Goal: Task Accomplishment & Management: Complete application form

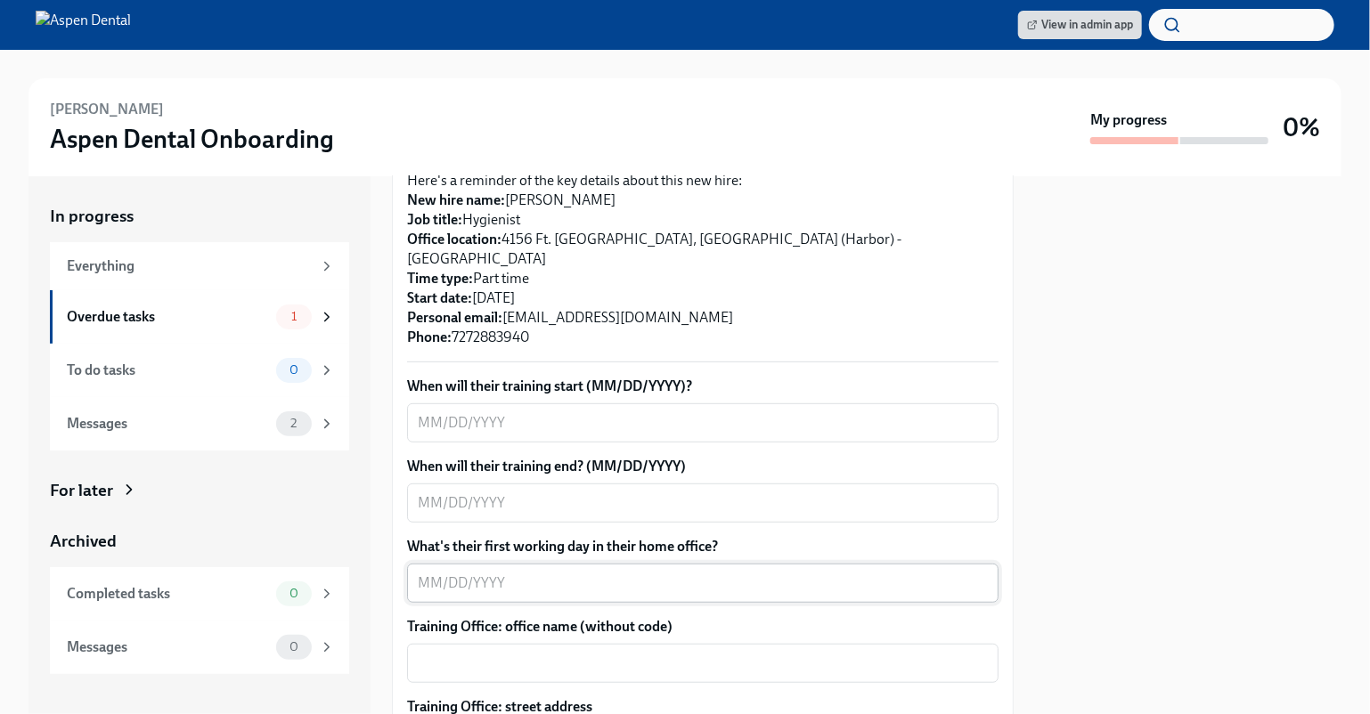
scroll to position [534, 0]
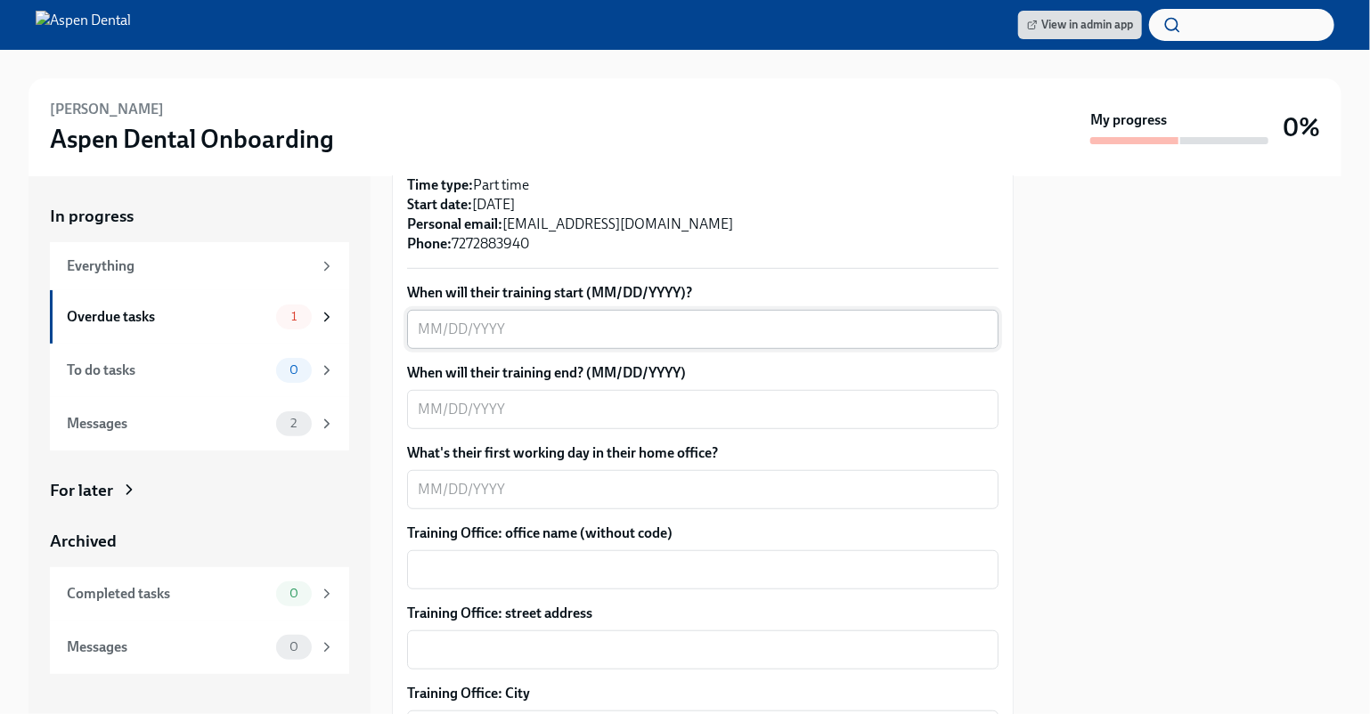
click at [482, 319] on textarea "When will their training start (MM/DD/YYYY)?" at bounding box center [703, 329] width 570 height 21
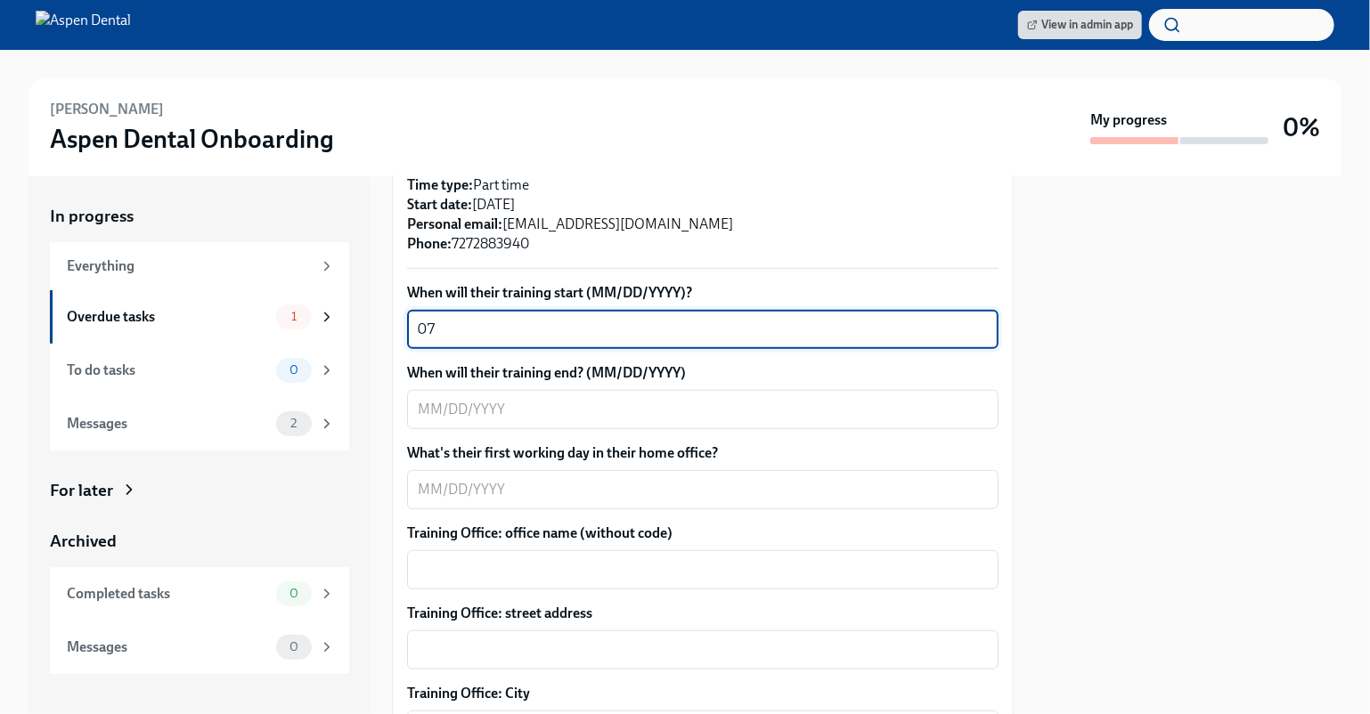
type textarea "0"
click at [194, 322] on div "Overdue tasks" at bounding box center [168, 317] width 202 height 20
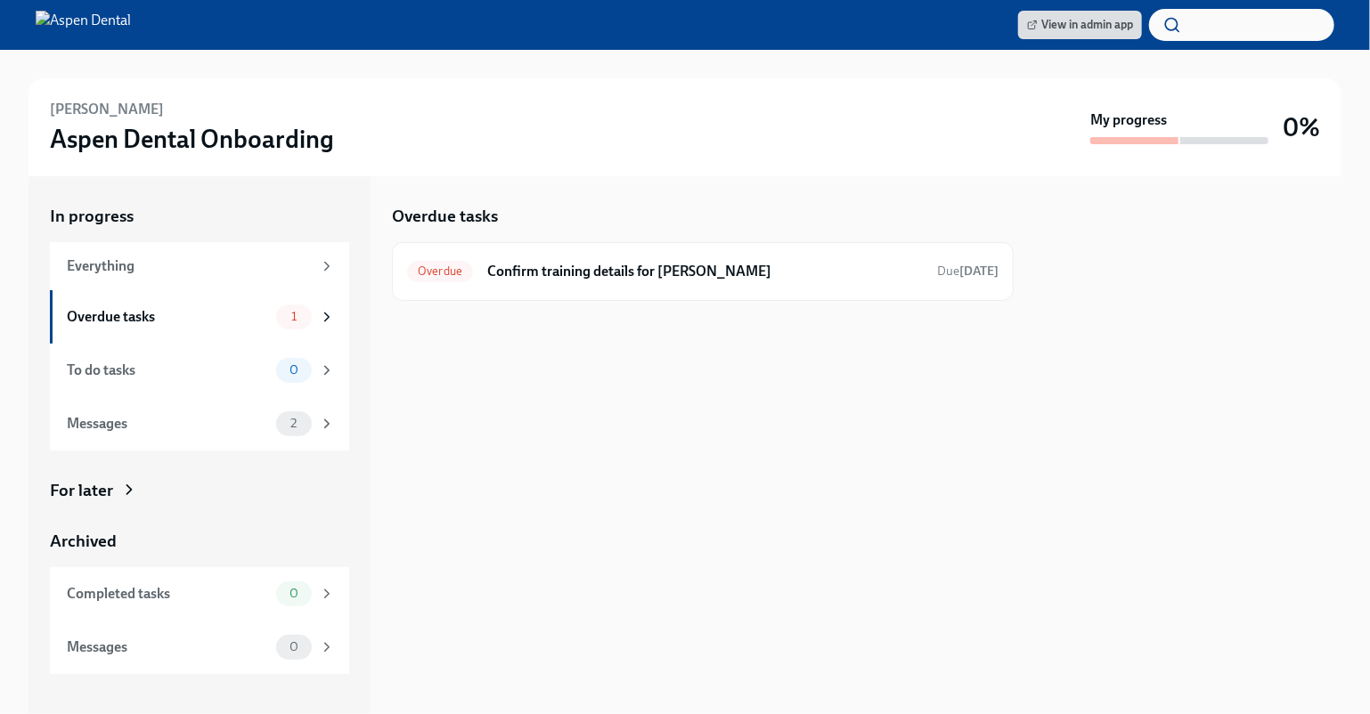
click at [194, 322] on div "Overdue tasks" at bounding box center [168, 317] width 202 height 20
click at [165, 425] on div "Messages" at bounding box center [168, 424] width 202 height 20
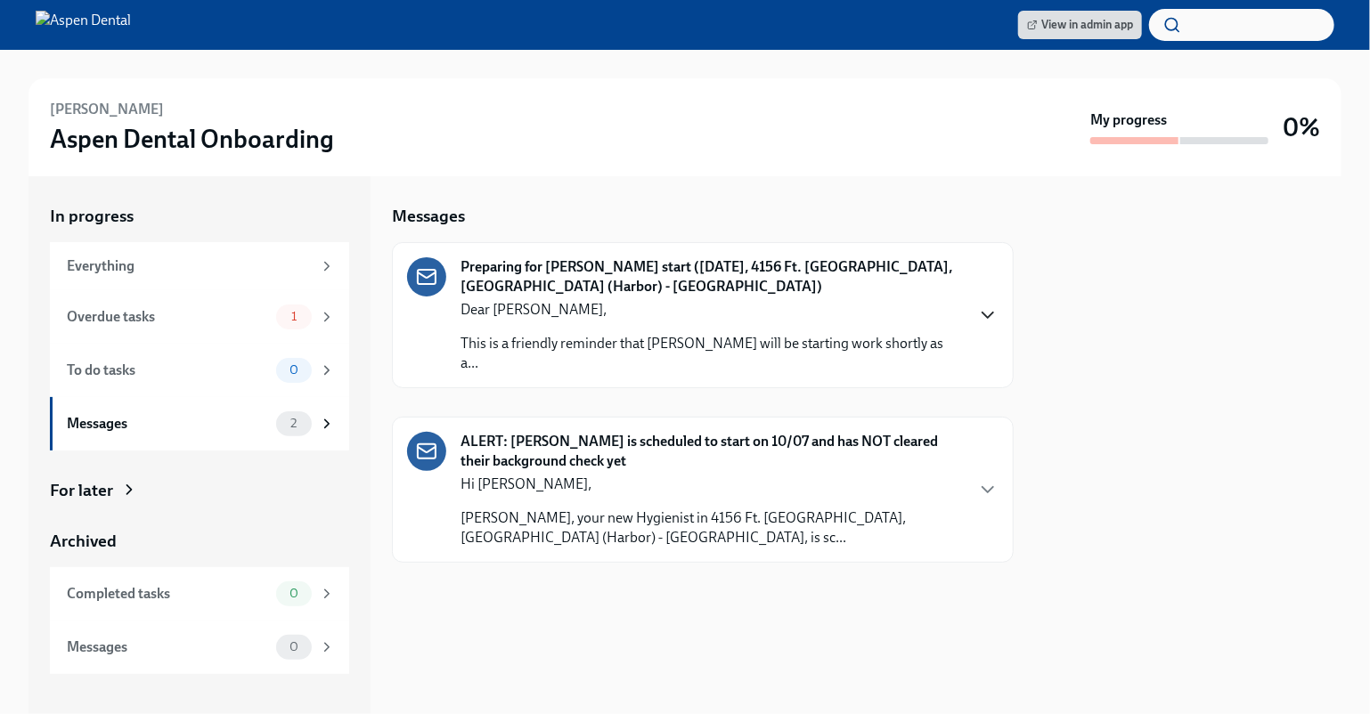
click at [985, 308] on icon "button" at bounding box center [987, 315] width 21 height 21
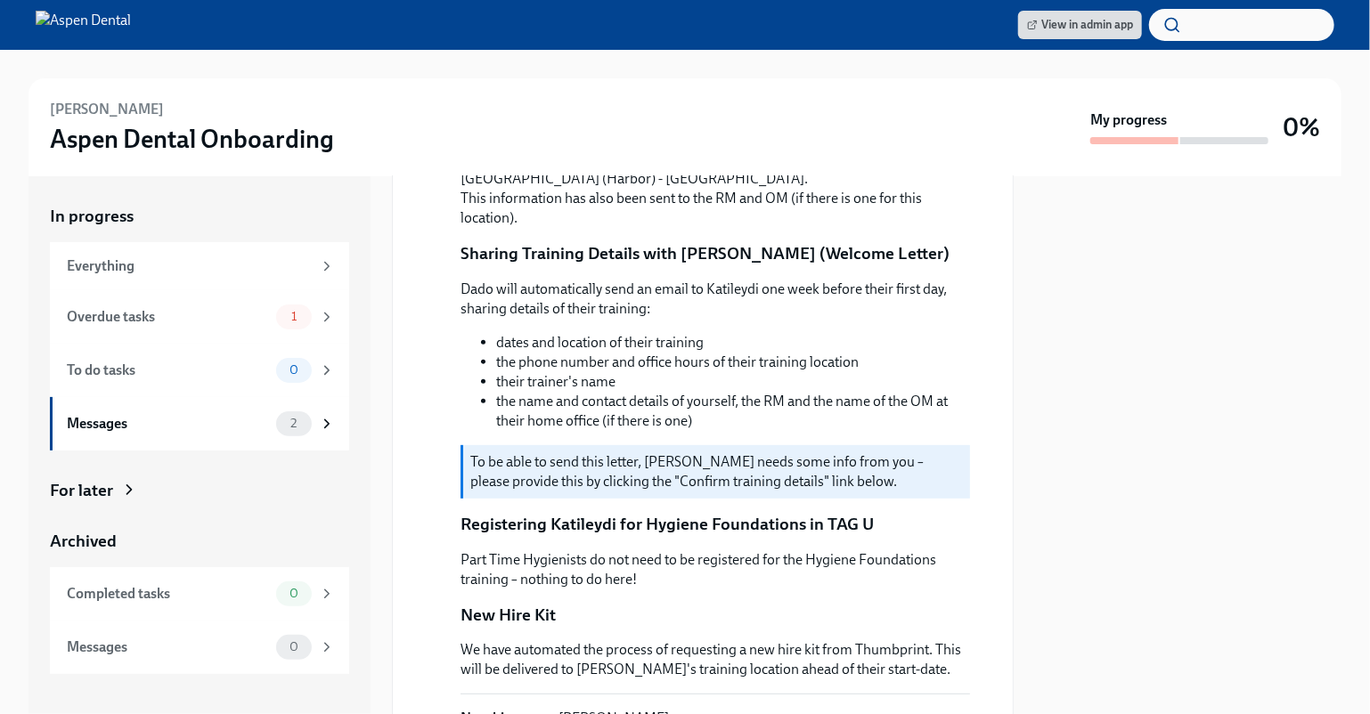
scroll to position [622, 0]
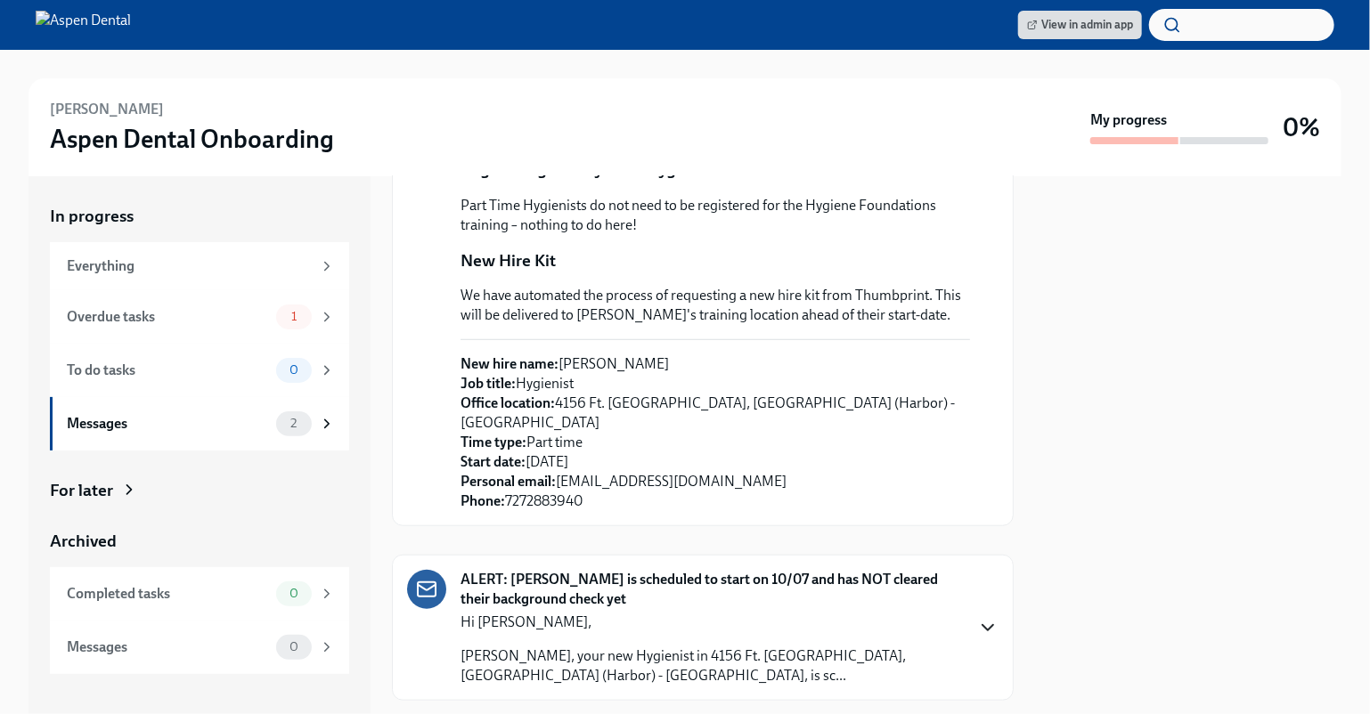
click at [977, 617] on icon "button" at bounding box center [987, 627] width 21 height 21
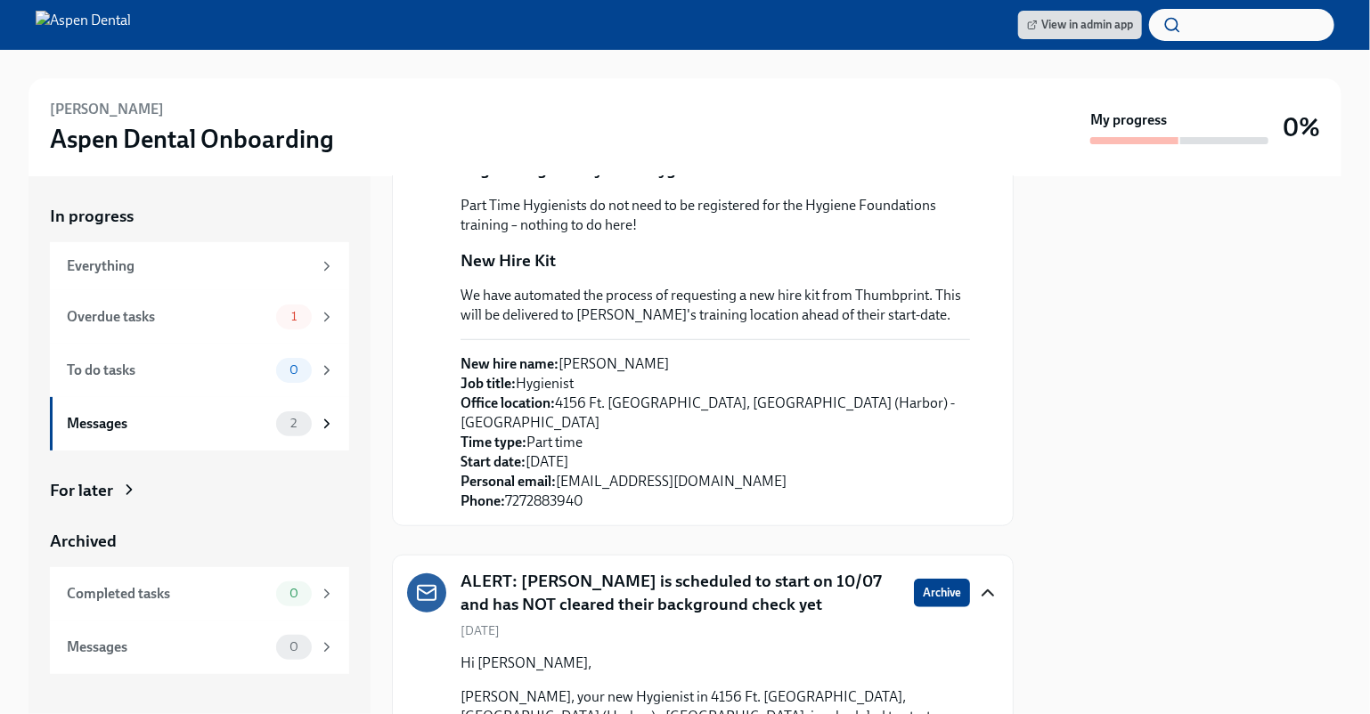
scroll to position [936, 0]
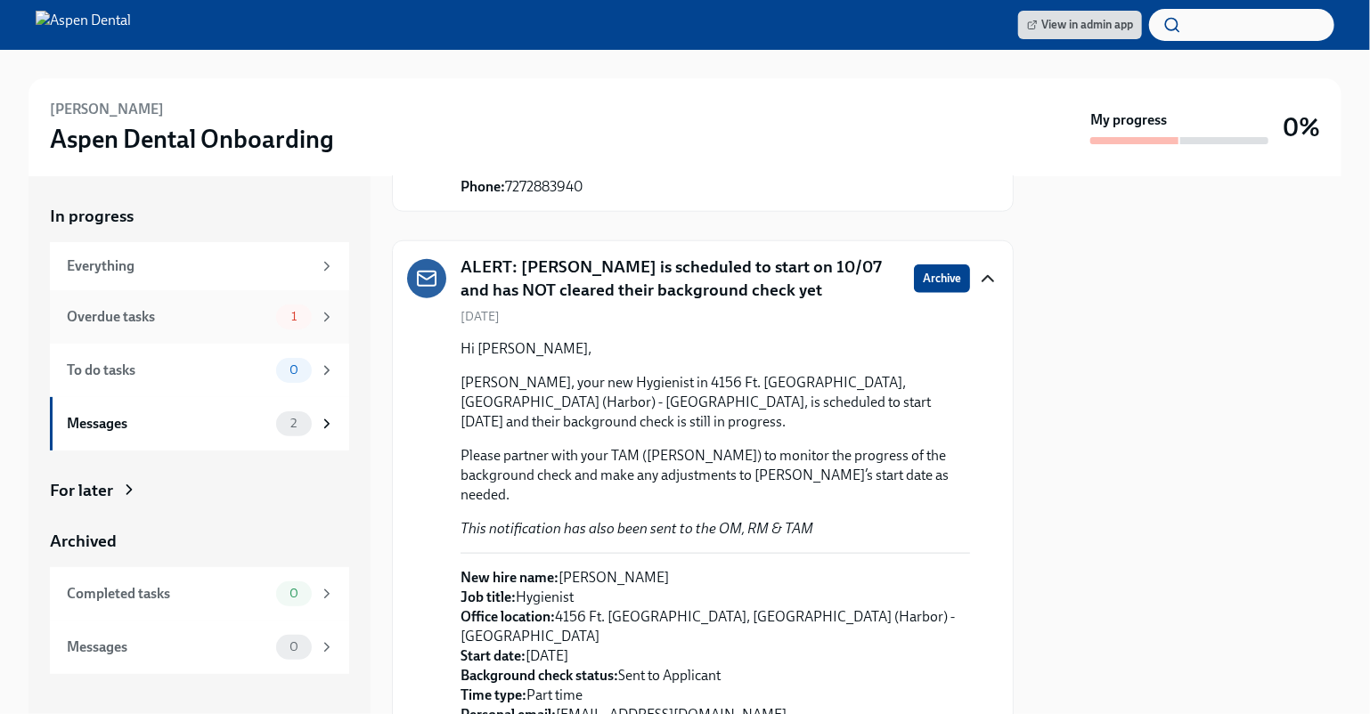
click at [191, 310] on div "Overdue tasks" at bounding box center [168, 317] width 202 height 20
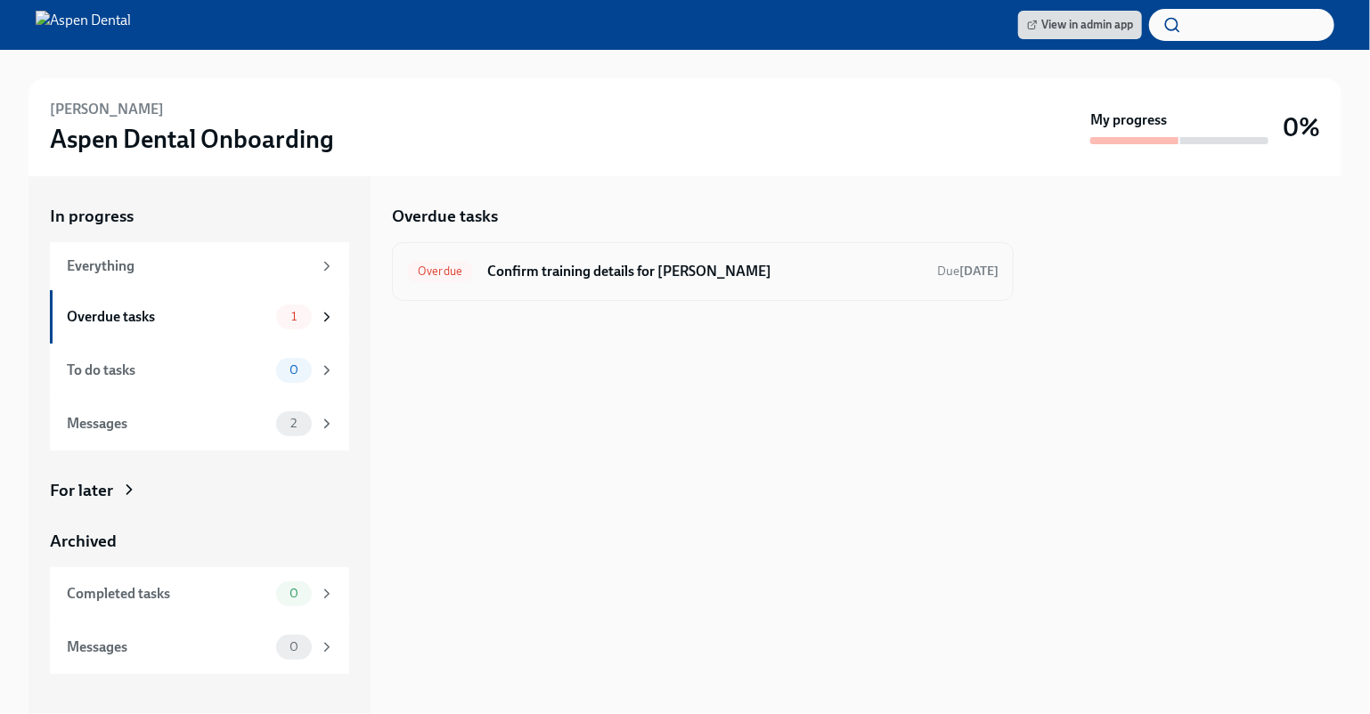
click at [551, 276] on h6 "Confirm training details for [PERSON_NAME]" at bounding box center [705, 272] width 436 height 20
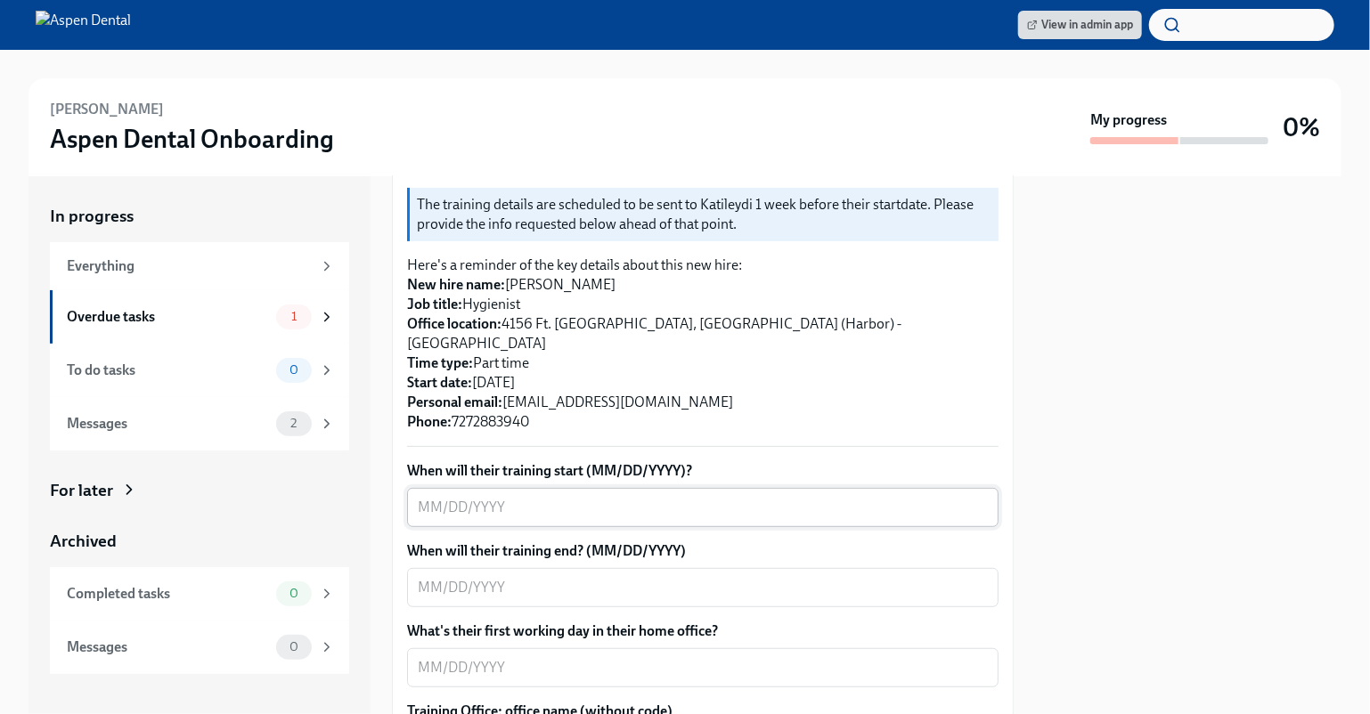
scroll to position [445, 0]
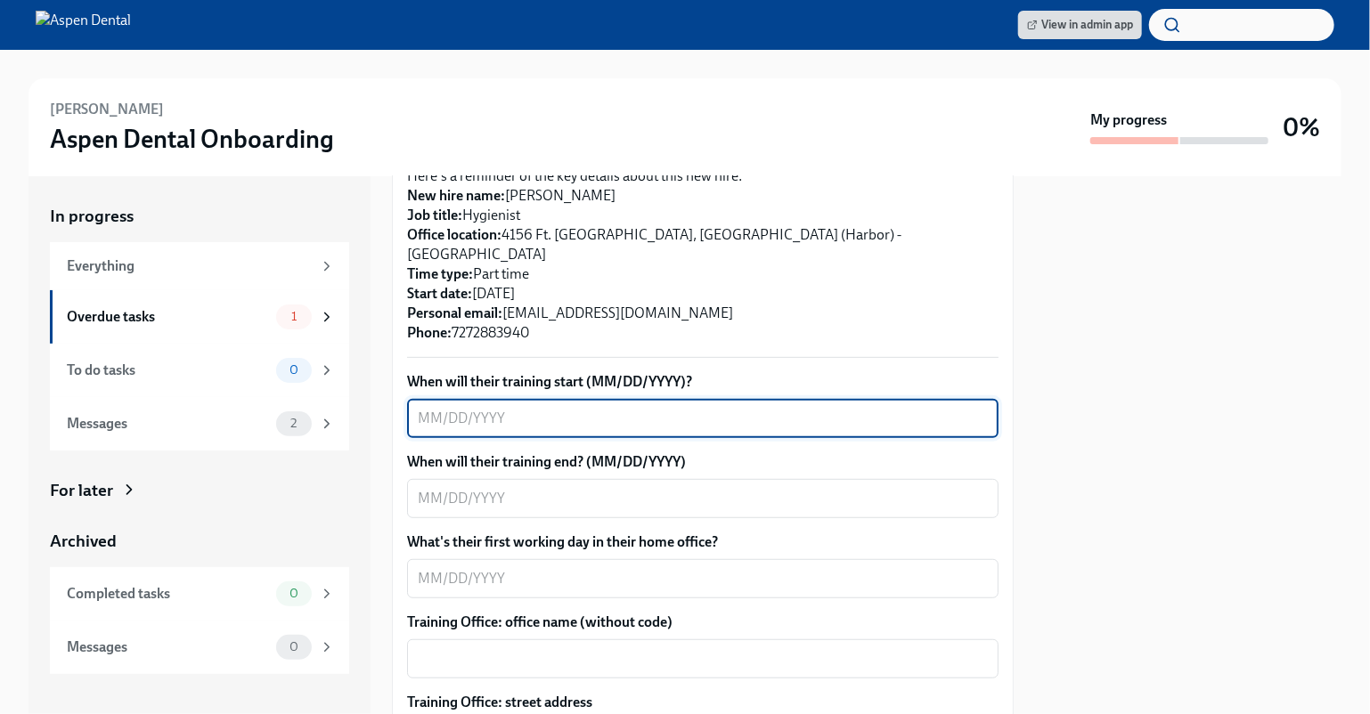
click at [446, 408] on textarea "When will their training start (MM/DD/YYYY)?" at bounding box center [703, 418] width 570 height 21
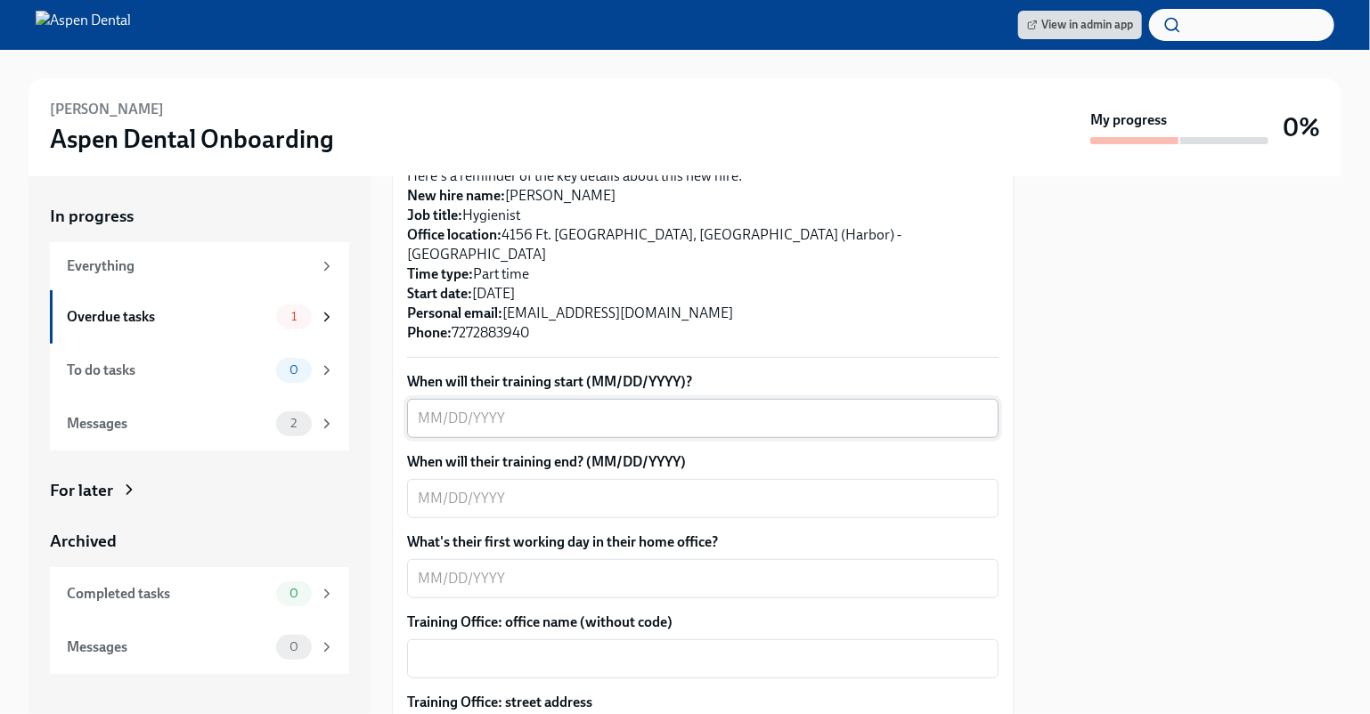
click at [426, 408] on textarea "When will their training start (MM/DD/YYYY)?" at bounding box center [703, 418] width 570 height 21
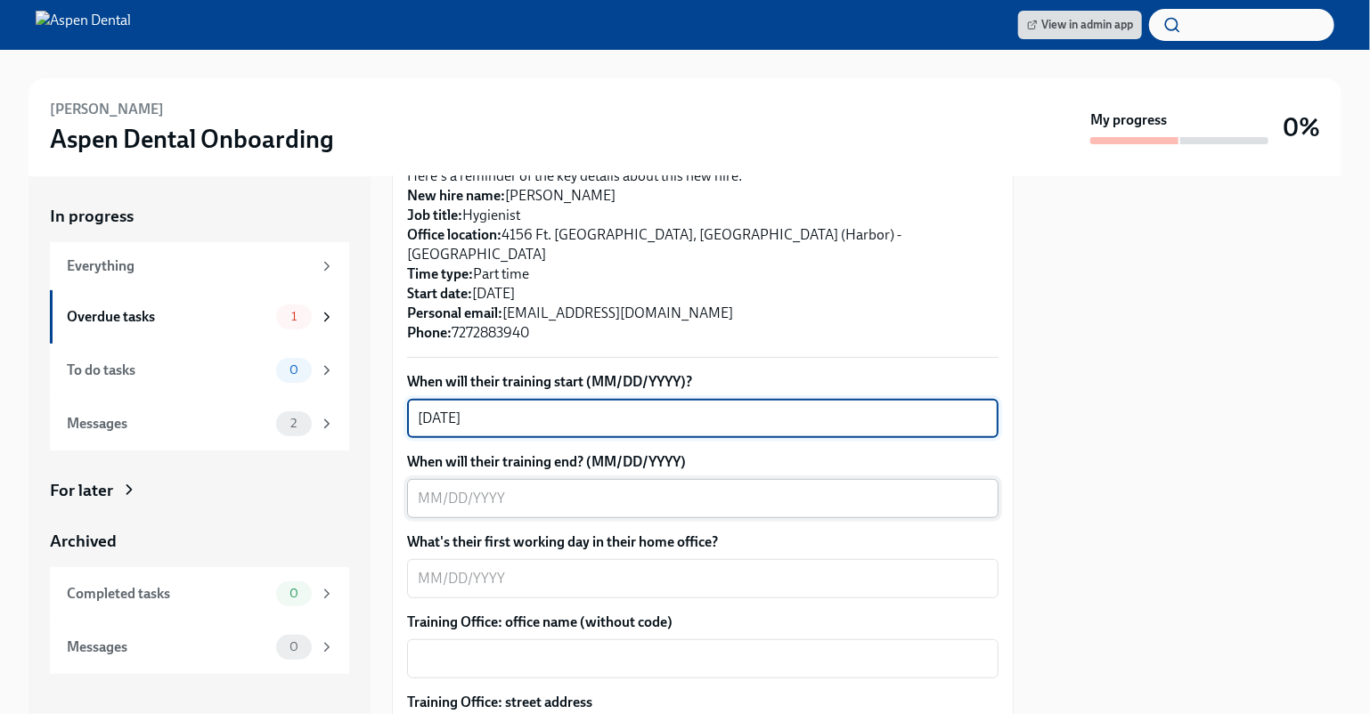
type textarea "[DATE]"
click at [498, 488] on textarea "When will their training end? (MM/DD/YYYY)" at bounding box center [703, 498] width 570 height 21
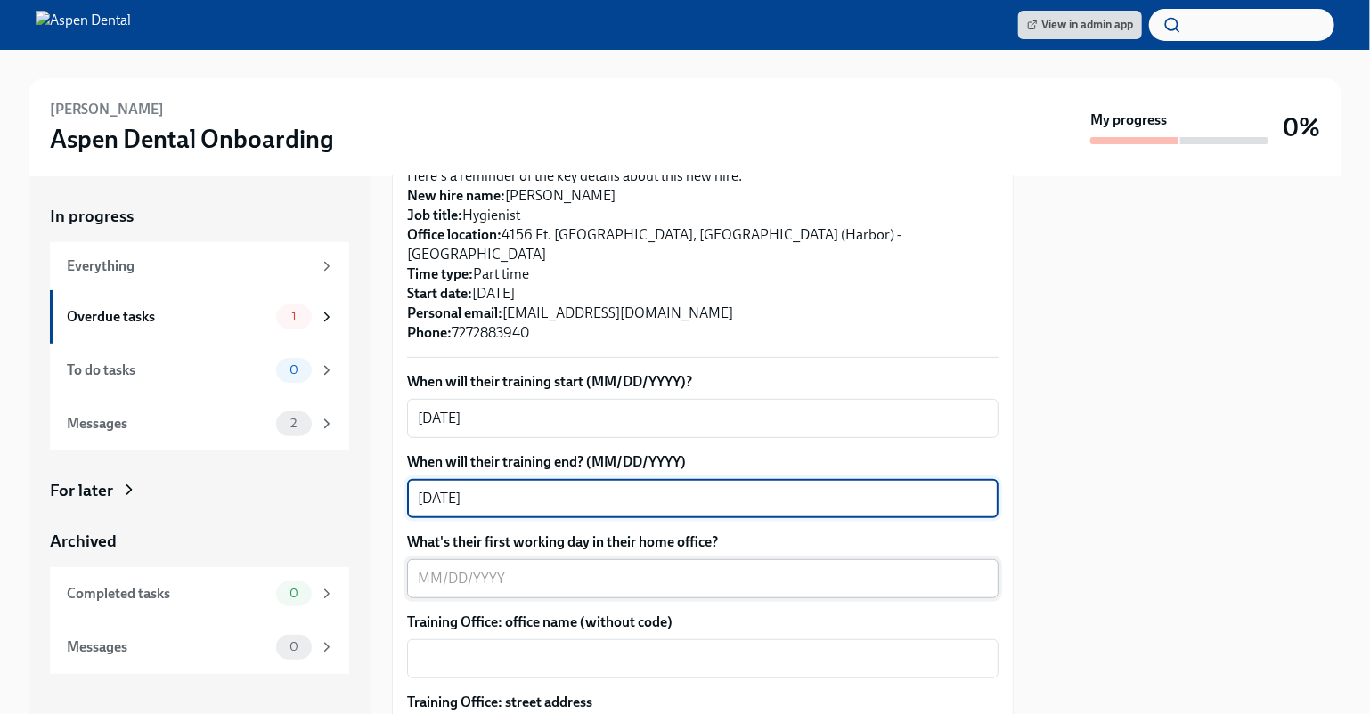
type textarea "[DATE]"
click at [477, 568] on textarea "What's their first working day in their home office?" at bounding box center [703, 578] width 570 height 21
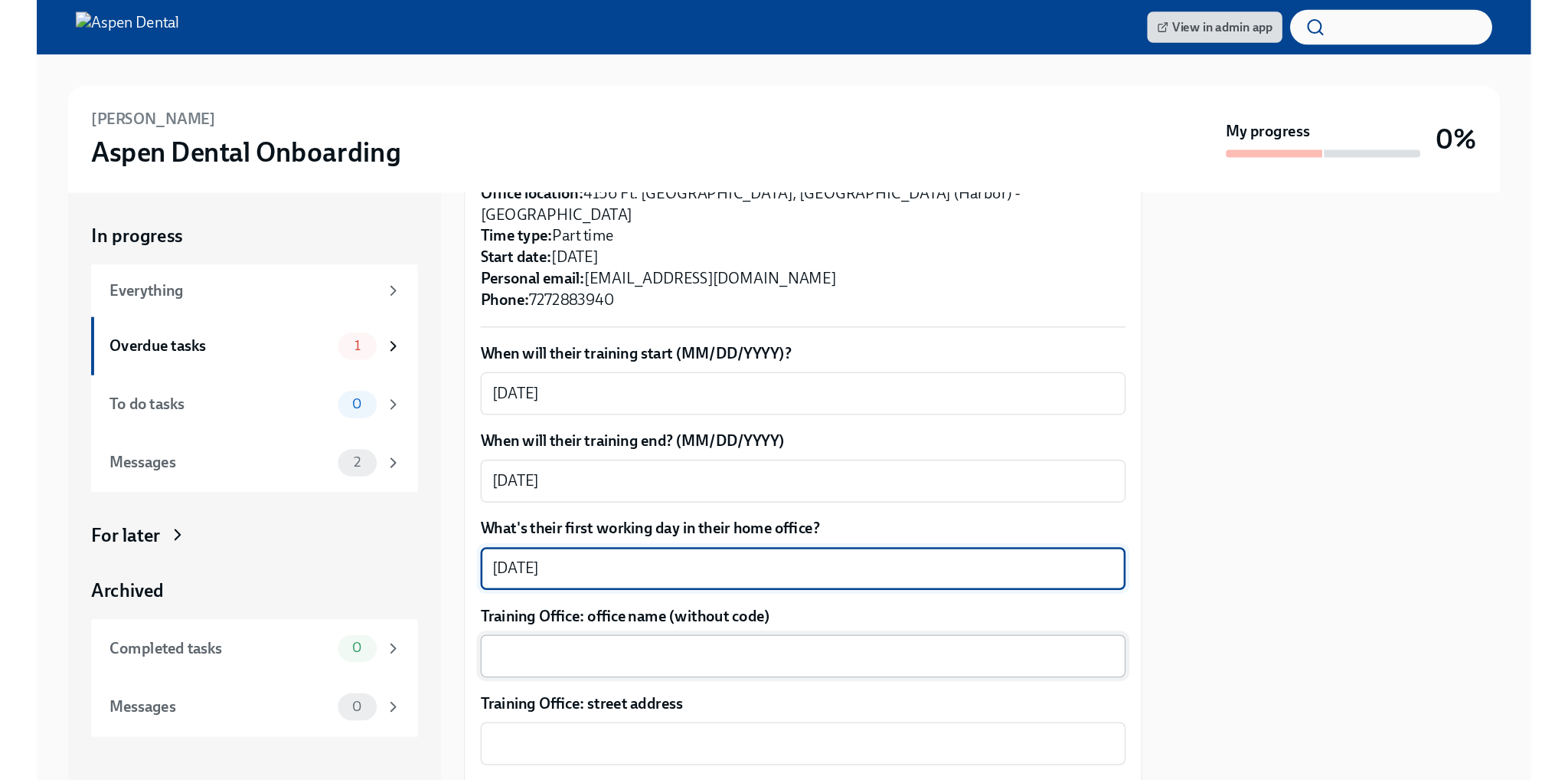
scroll to position [459, 0]
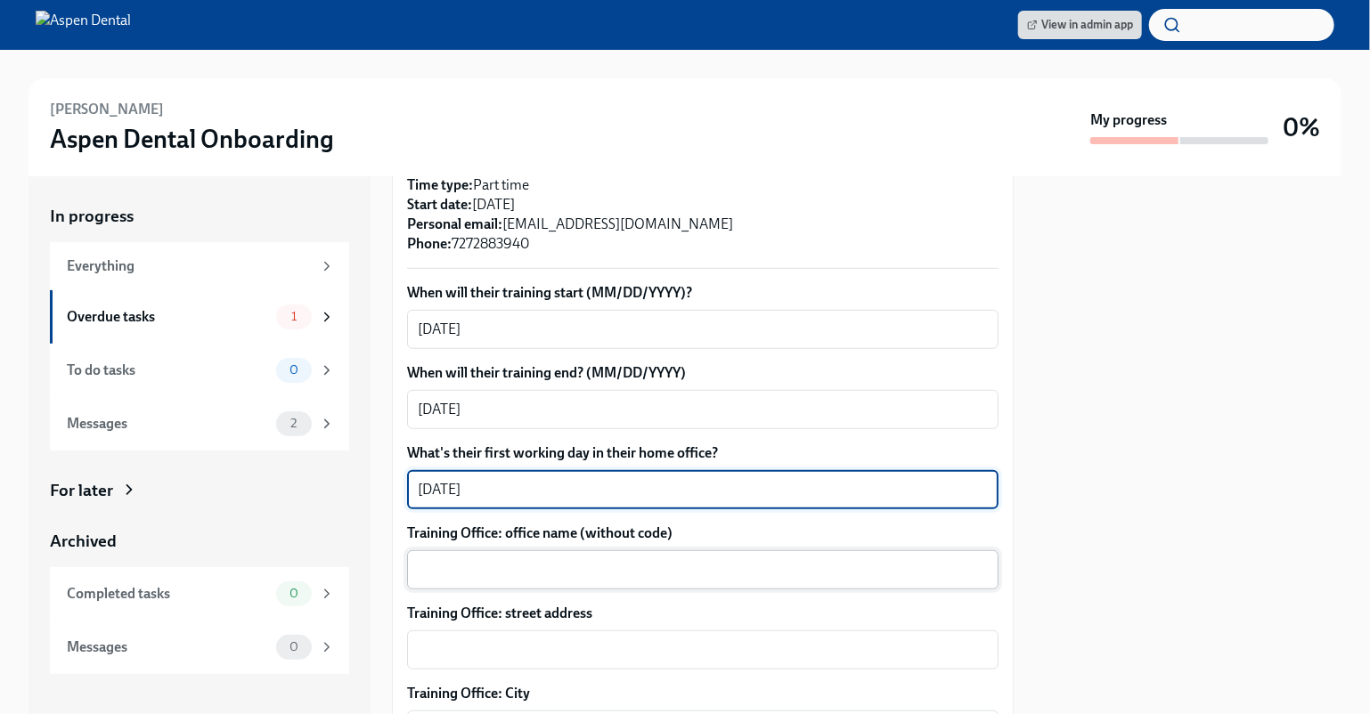
type textarea "[DATE]"
click at [463, 559] on textarea "Training Office: office name (without code)" at bounding box center [703, 569] width 570 height 21
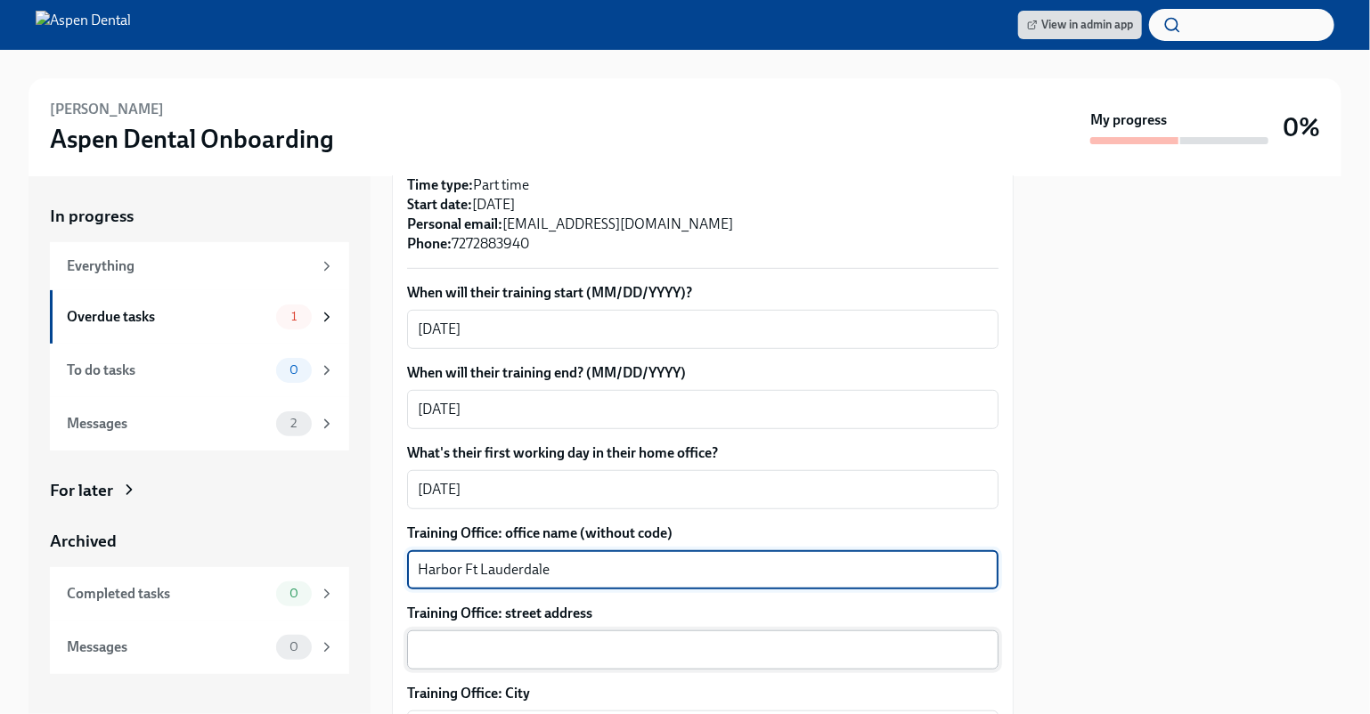
type textarea "Harbor Ft Lauderdale"
click at [554, 639] on textarea "Training Office: street address" at bounding box center [703, 649] width 570 height 21
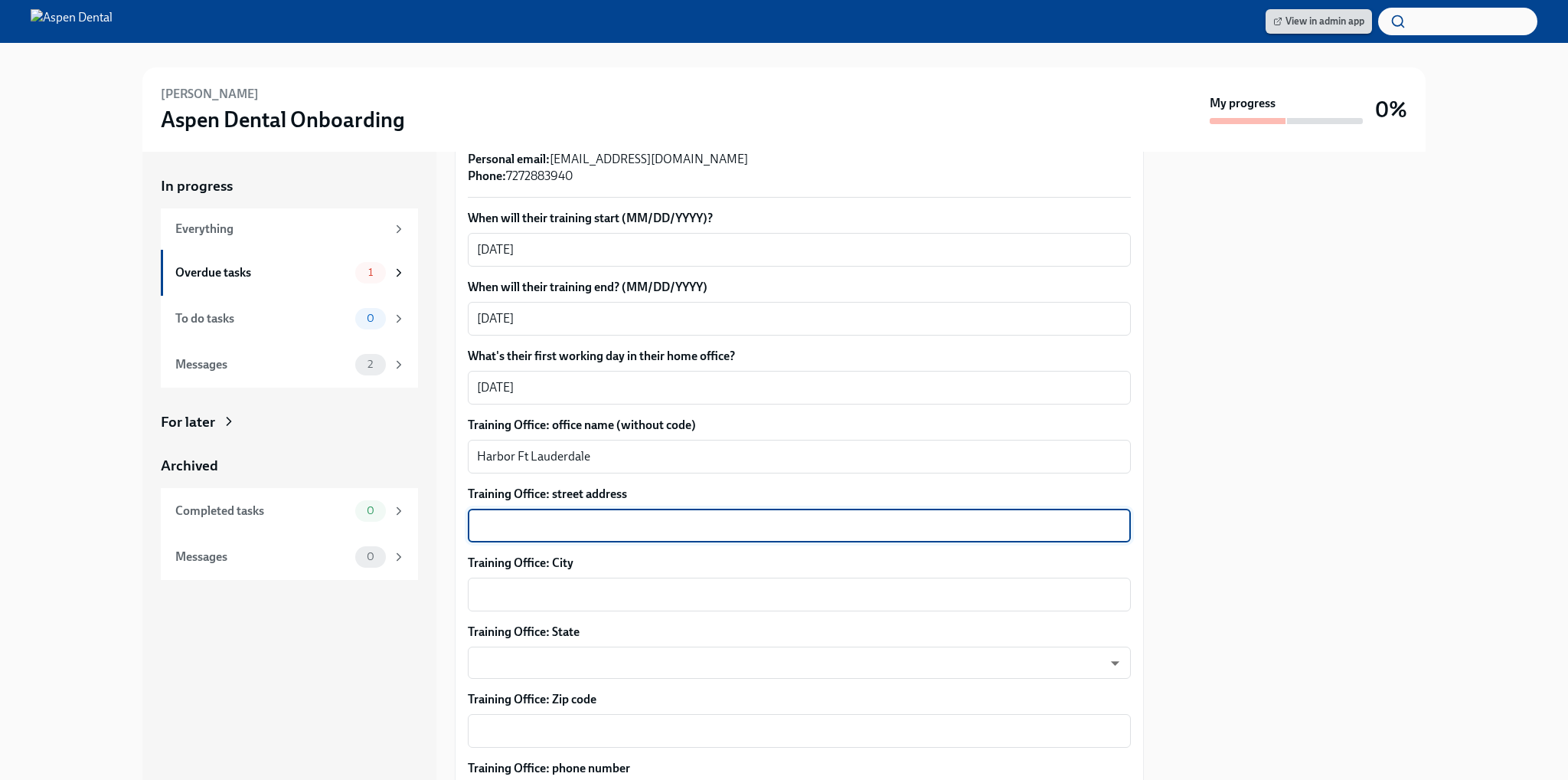
scroll to position [443, 0]
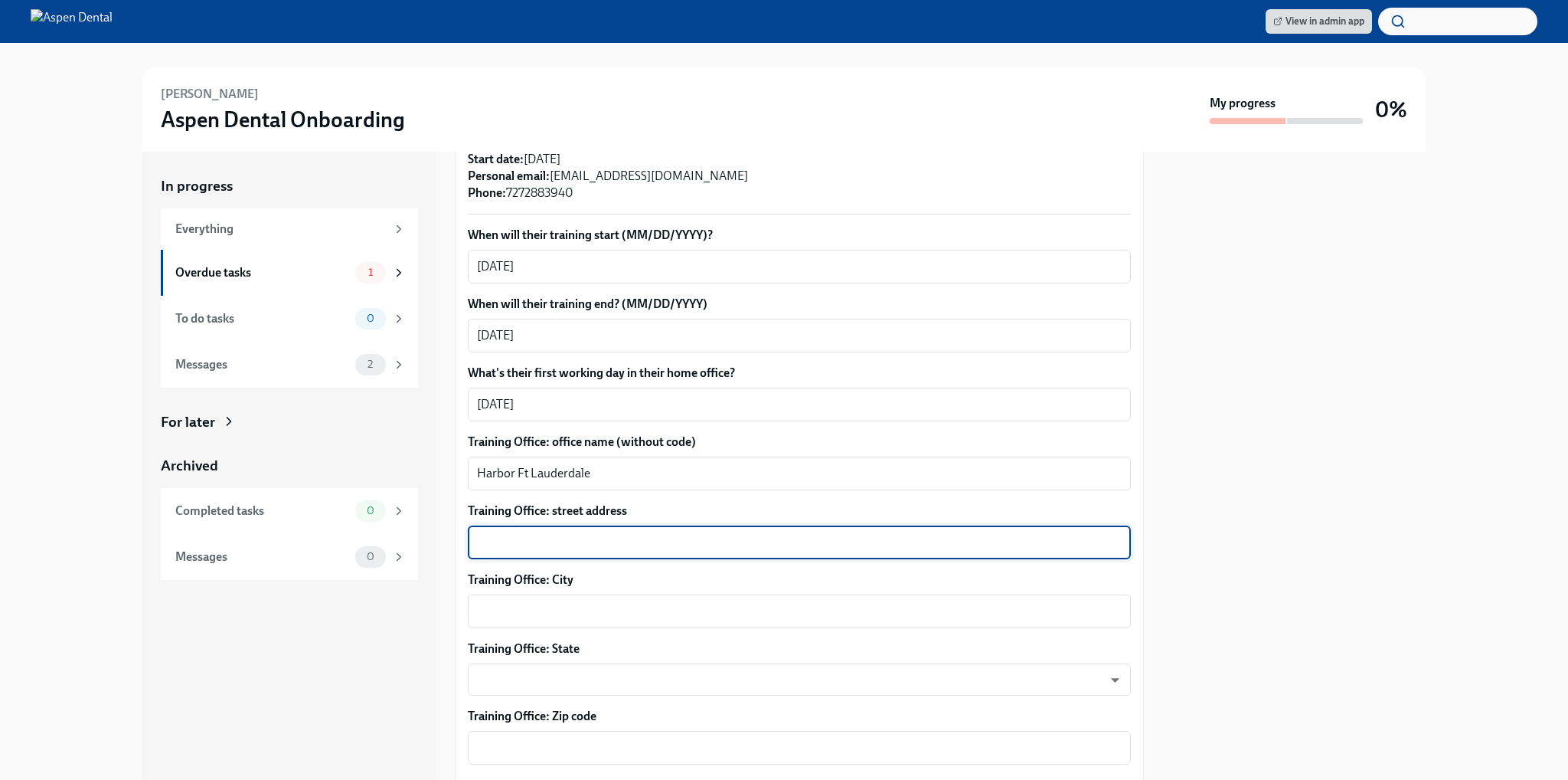
paste textarea "[STREET_ADDRESS]"
type textarea "[STREET_ADDRESS]"
click at [518, 594] on div "x ​" at bounding box center [799, 611] width 663 height 34
drag, startPoint x: 591, startPoint y: 523, endPoint x: 672, endPoint y: 526, distance: 81.1
click at [672, 533] on textarea "[STREET_ADDRESS]" at bounding box center [799, 542] width 645 height 18
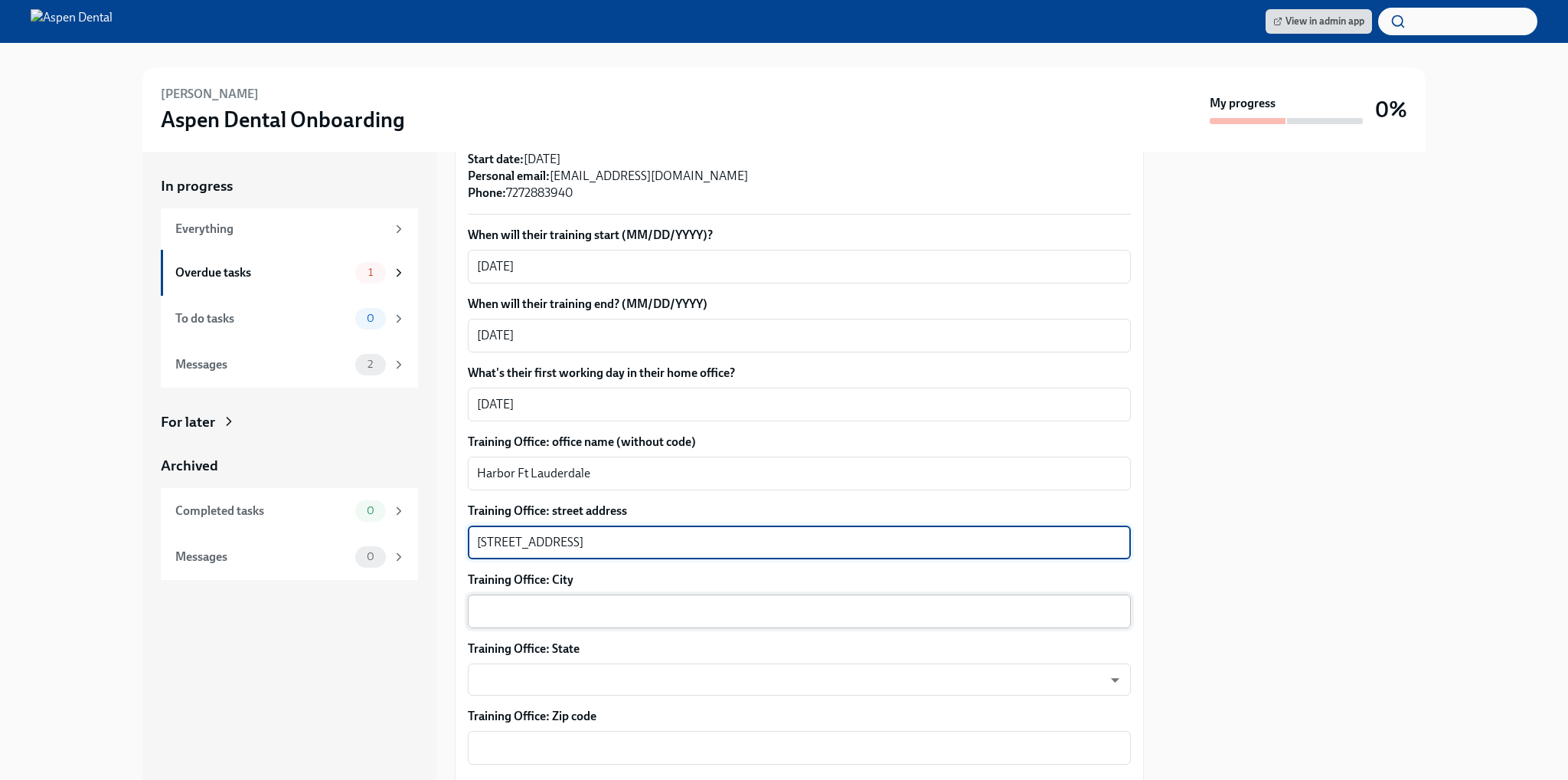
click at [483, 602] on textarea "Training Office: City" at bounding box center [799, 611] width 645 height 18
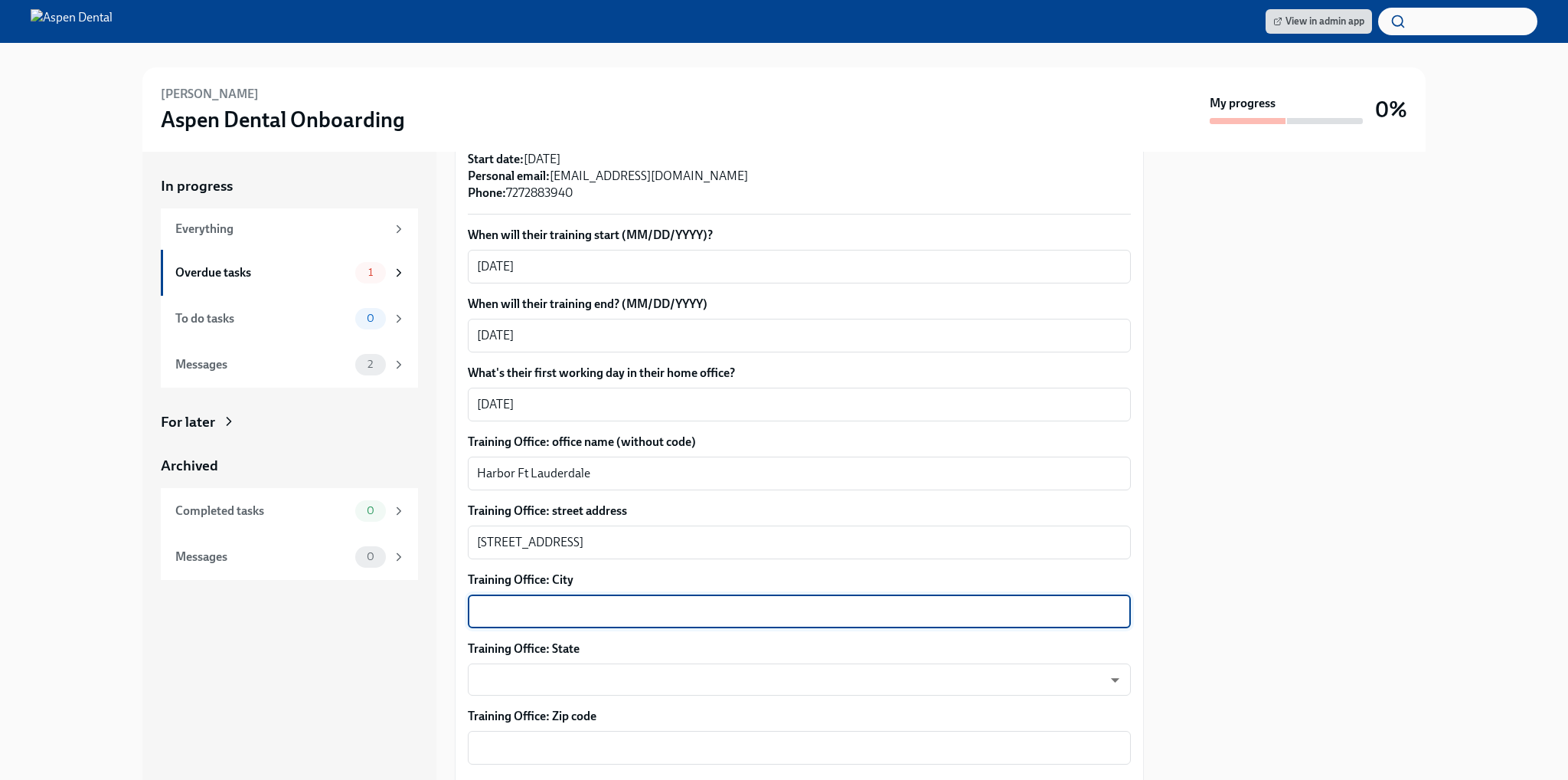
paste textarea "[GEOGRAPHIC_DATA]"
type textarea "[GEOGRAPHIC_DATA]"
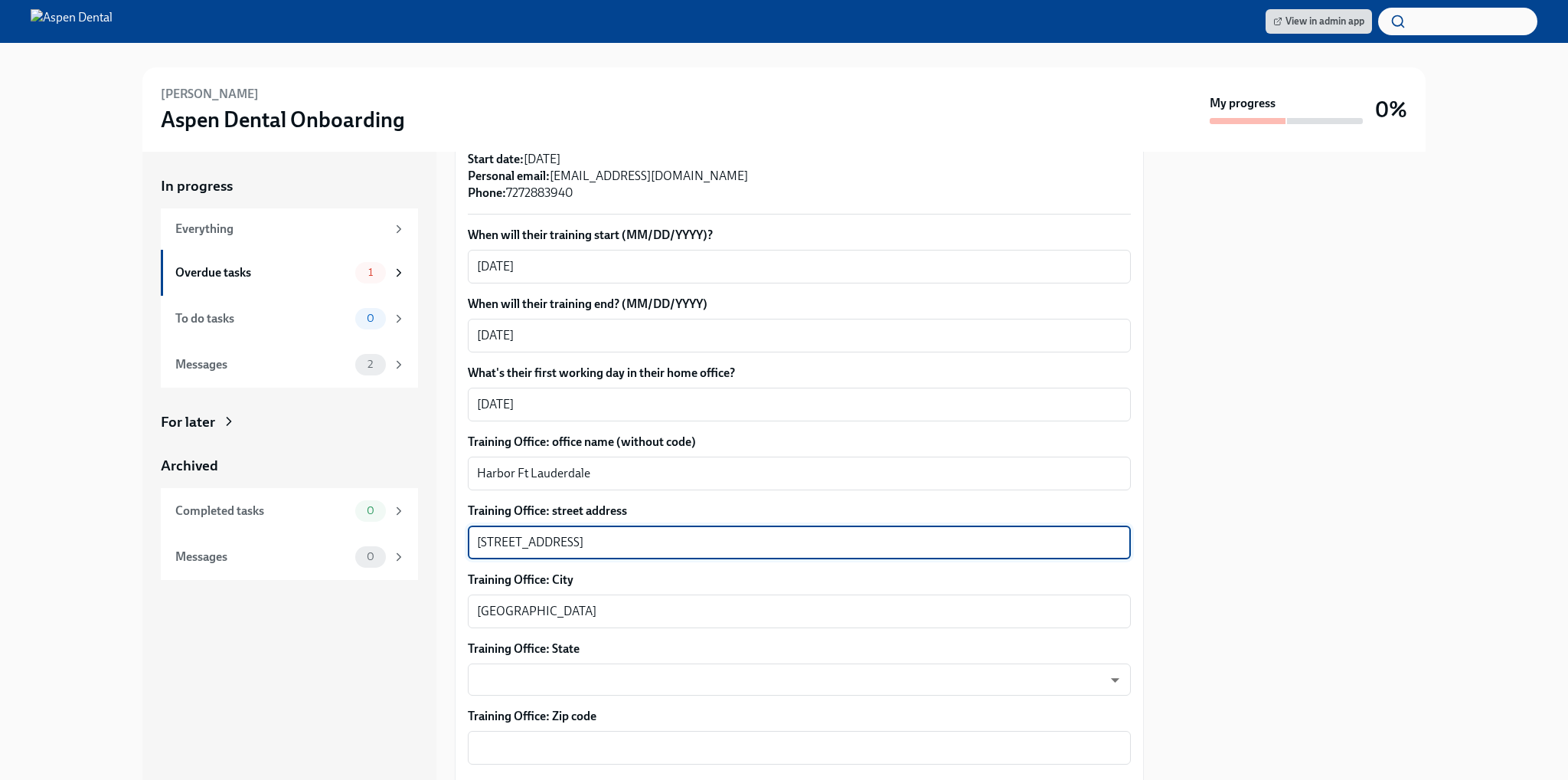
drag, startPoint x: 590, startPoint y: 522, endPoint x: 674, endPoint y: 528, distance: 84.2
click at [674, 533] on textarea "[STREET_ADDRESS]" at bounding box center [799, 542] width 645 height 18
drag, startPoint x: 590, startPoint y: 525, endPoint x: 604, endPoint y: 527, distance: 14.1
click at [604, 533] on textarea "[STREET_ADDRESS]" at bounding box center [799, 542] width 645 height 18
type textarea "[STREET_ADDRESS]"
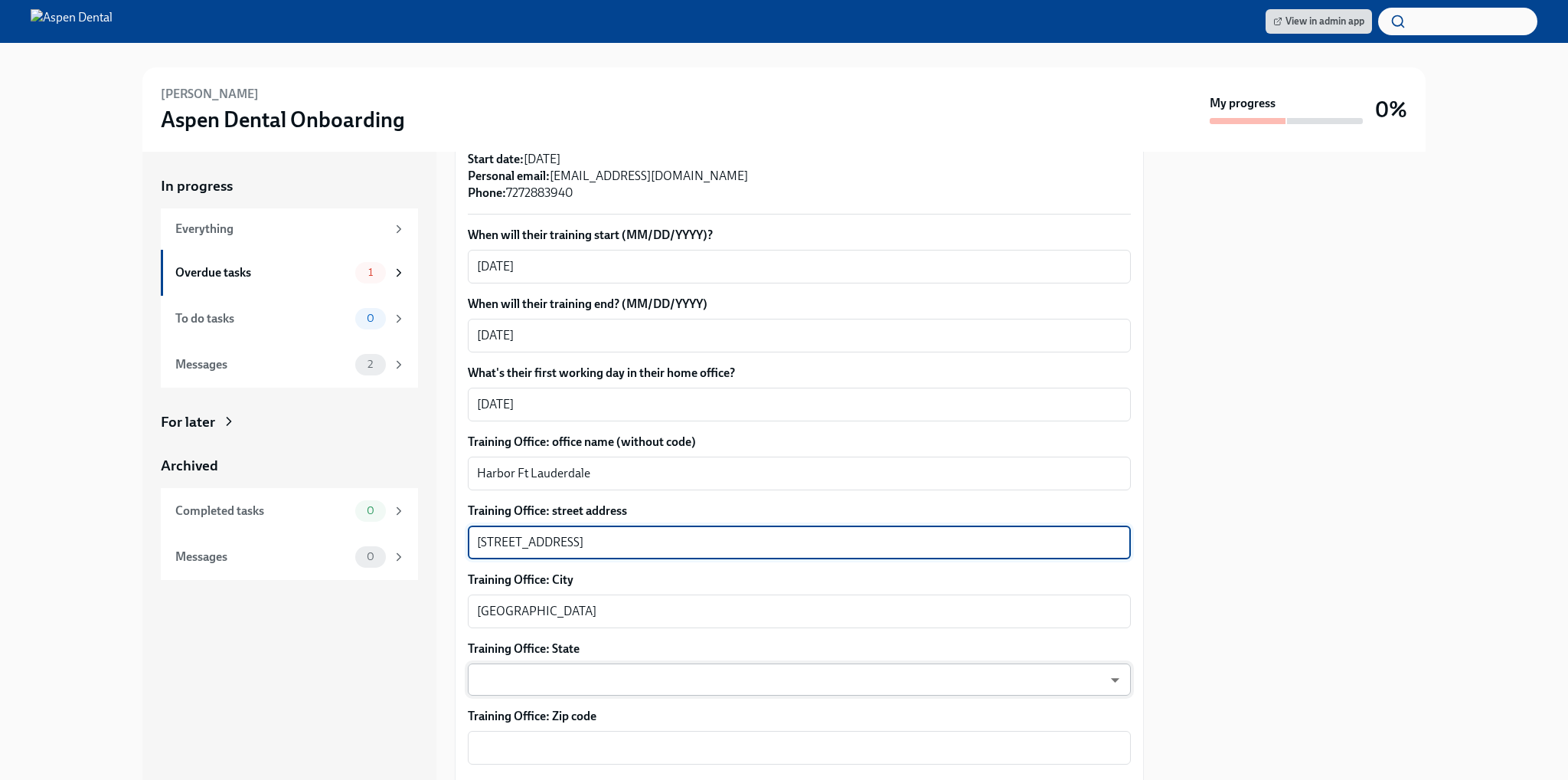
click at [487, 613] on body "View in admin app [PERSON_NAME] Aspen Dental Onboarding My progress 0% In progr…" at bounding box center [784, 390] width 1568 height 780
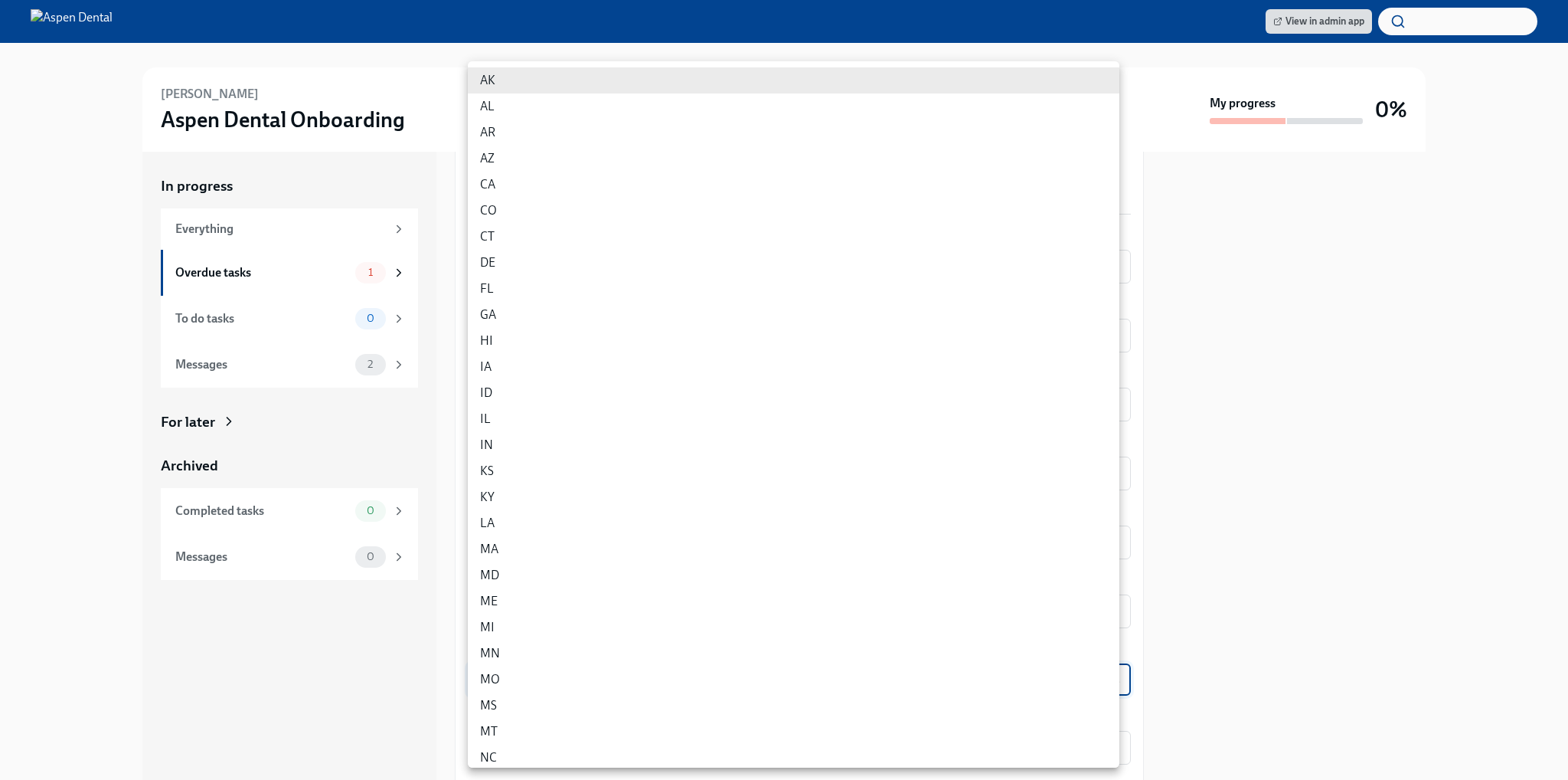
click at [492, 281] on li "FL" at bounding box center [793, 289] width 652 height 26
type input "p9EpWNeCF"
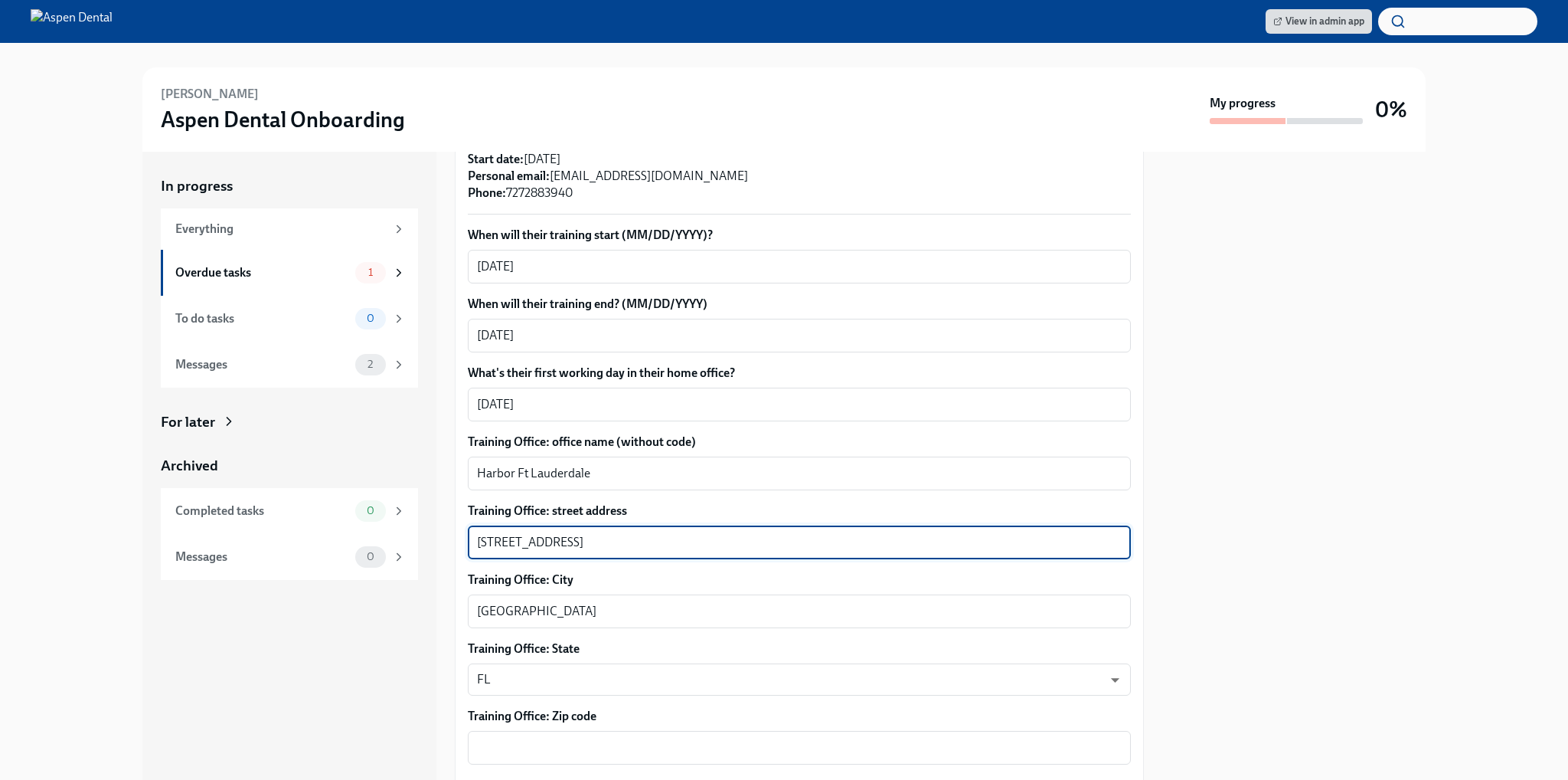
drag, startPoint x: 591, startPoint y: 524, endPoint x: 631, endPoint y: 524, distance: 40.0
click at [631, 533] on textarea "[STREET_ADDRESS]" at bounding box center [799, 542] width 645 height 18
type textarea "[STREET_ADDRESS]"
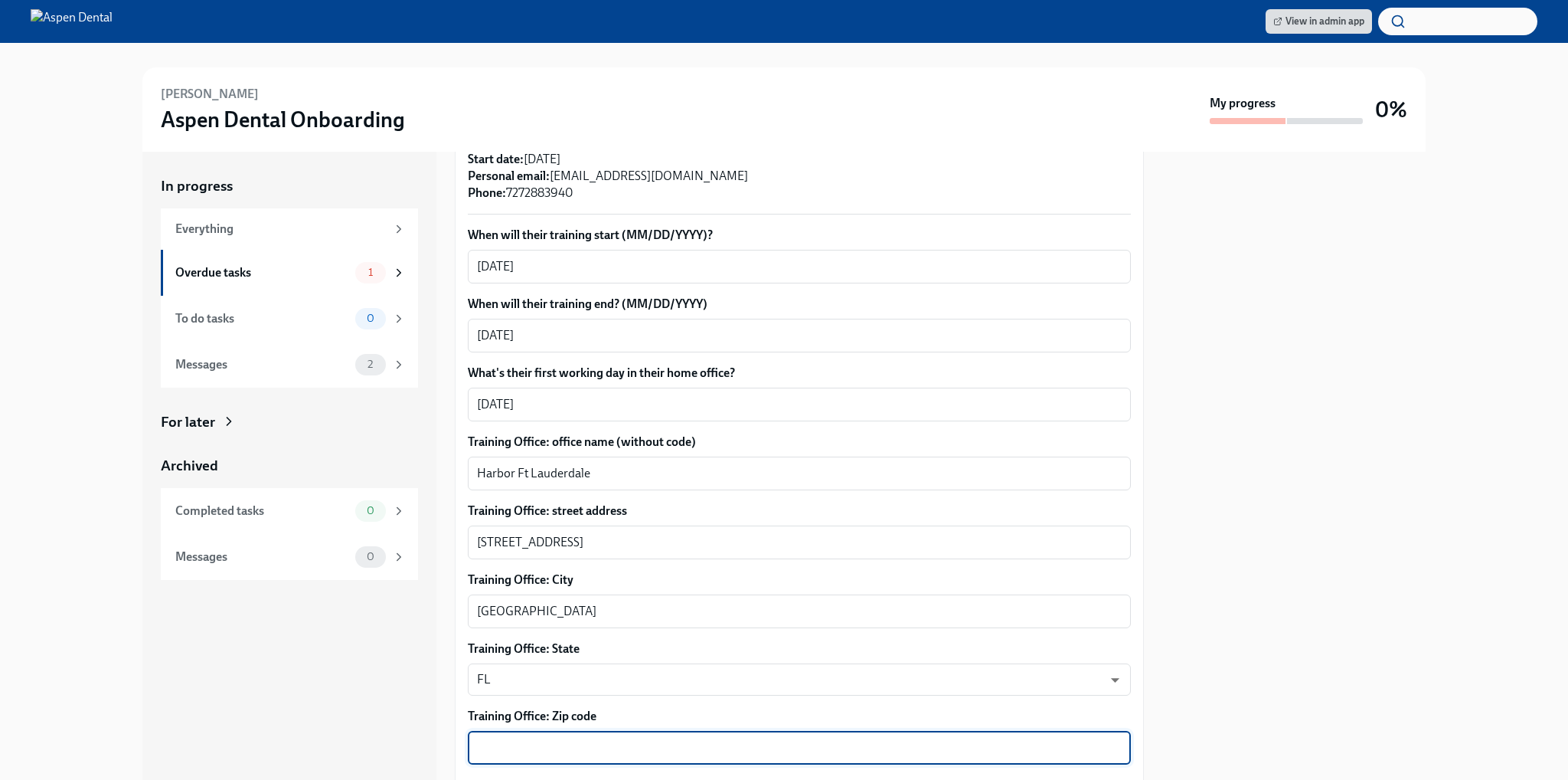
click at [480, 613] on textarea "Training Office: Zip code" at bounding box center [799, 747] width 645 height 18
paste textarea "33316"
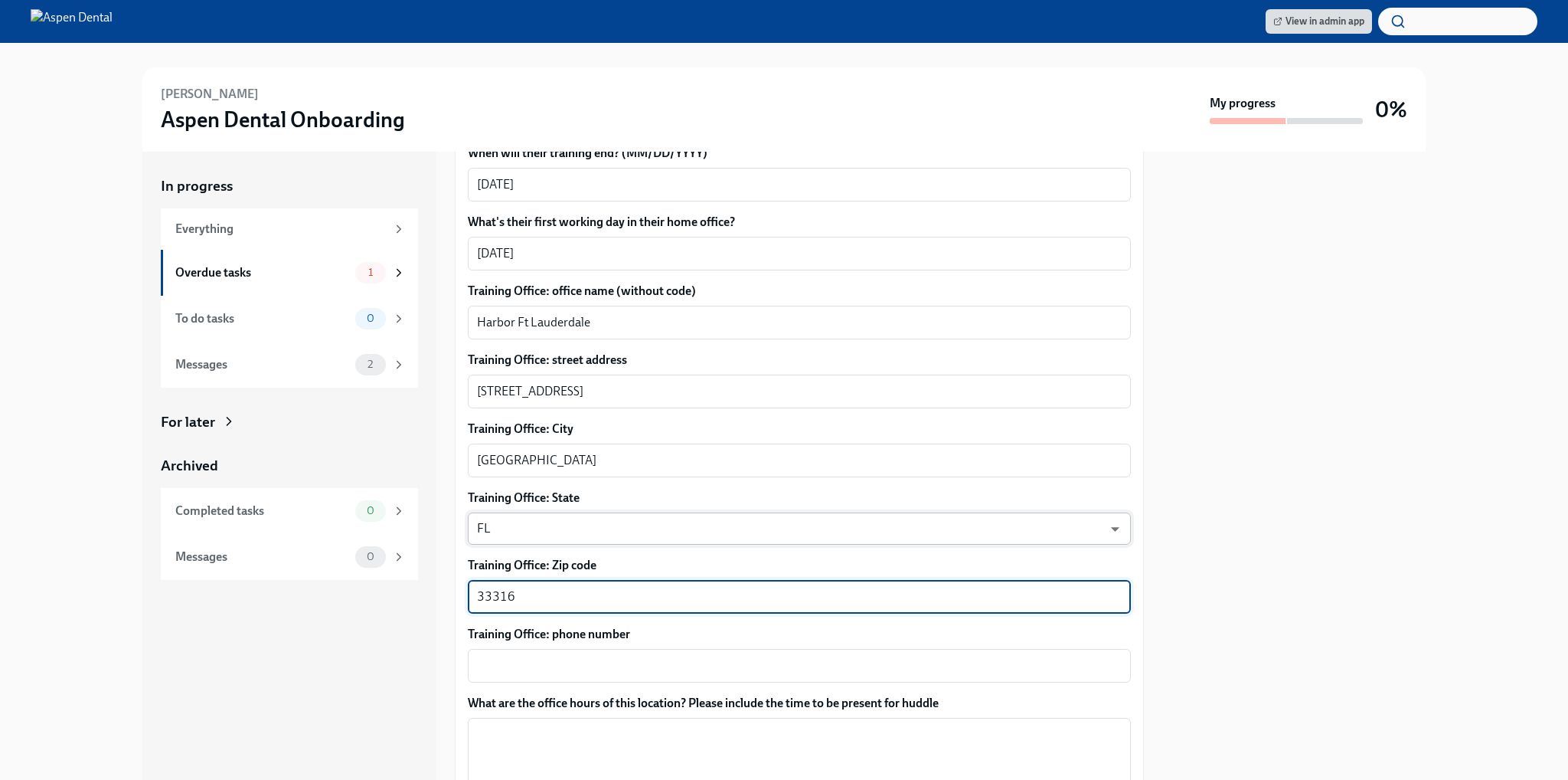
scroll to position [596, 0]
type textarea "33316"
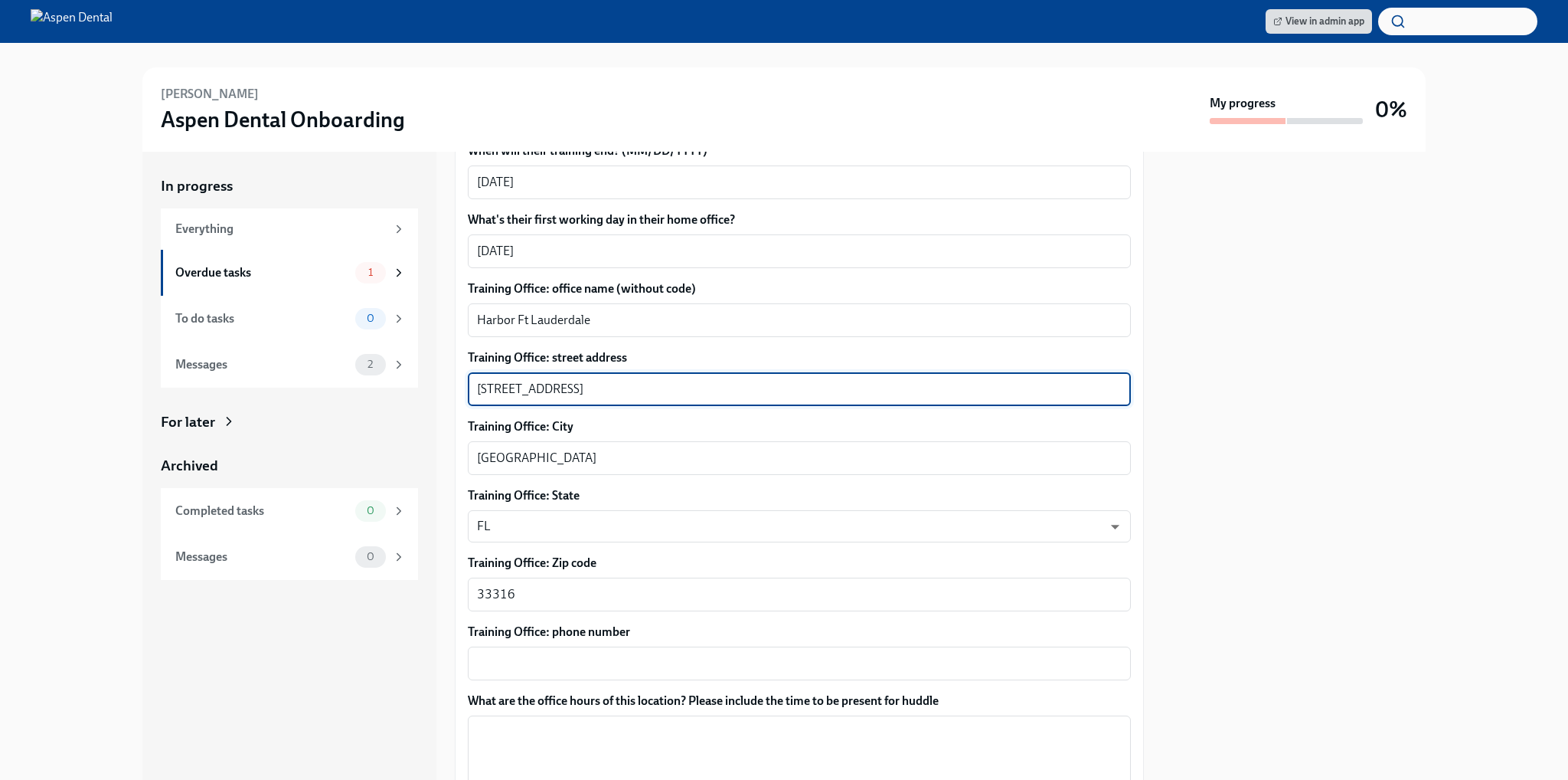
drag, startPoint x: 584, startPoint y: 374, endPoint x: 631, endPoint y: 374, distance: 47.0
click at [631, 380] on textarea "[STREET_ADDRESS]" at bounding box center [799, 389] width 645 height 18
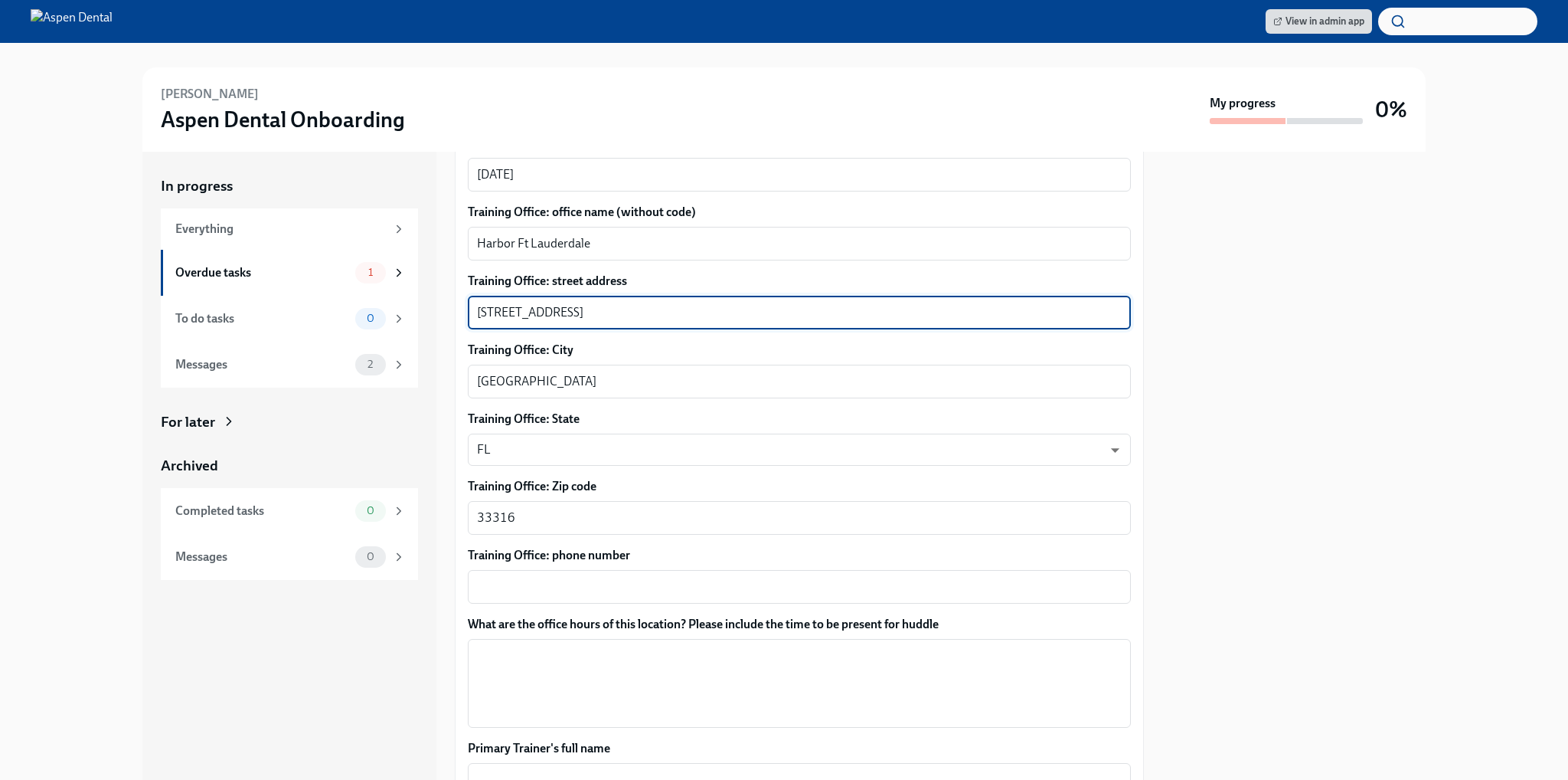
type textarea "[STREET_ADDRESS]"
click at [505, 578] on textarea "Training Office: phone number" at bounding box center [799, 587] width 645 height 18
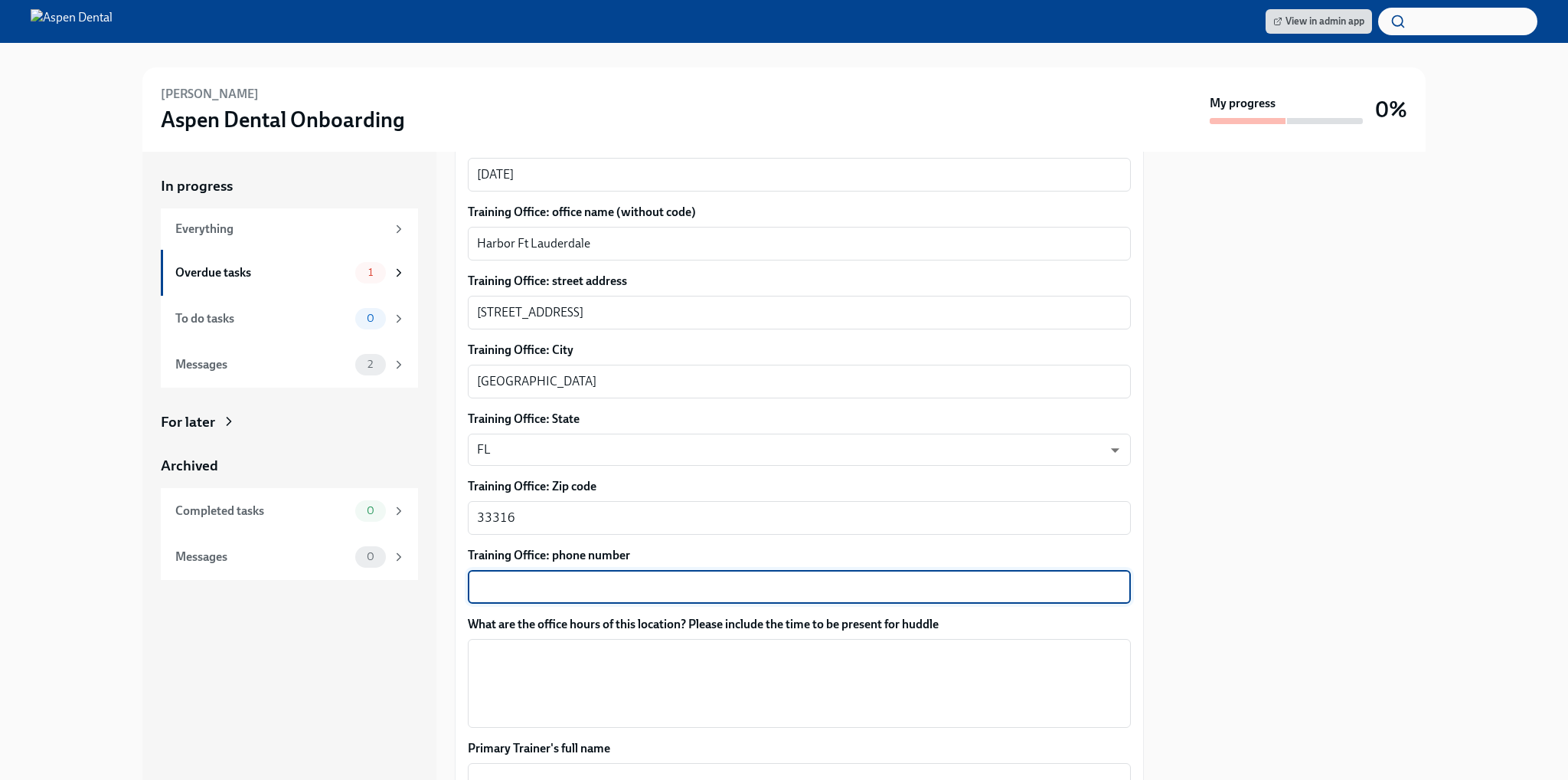
paste textarea "[PHONE_NUMBER]"
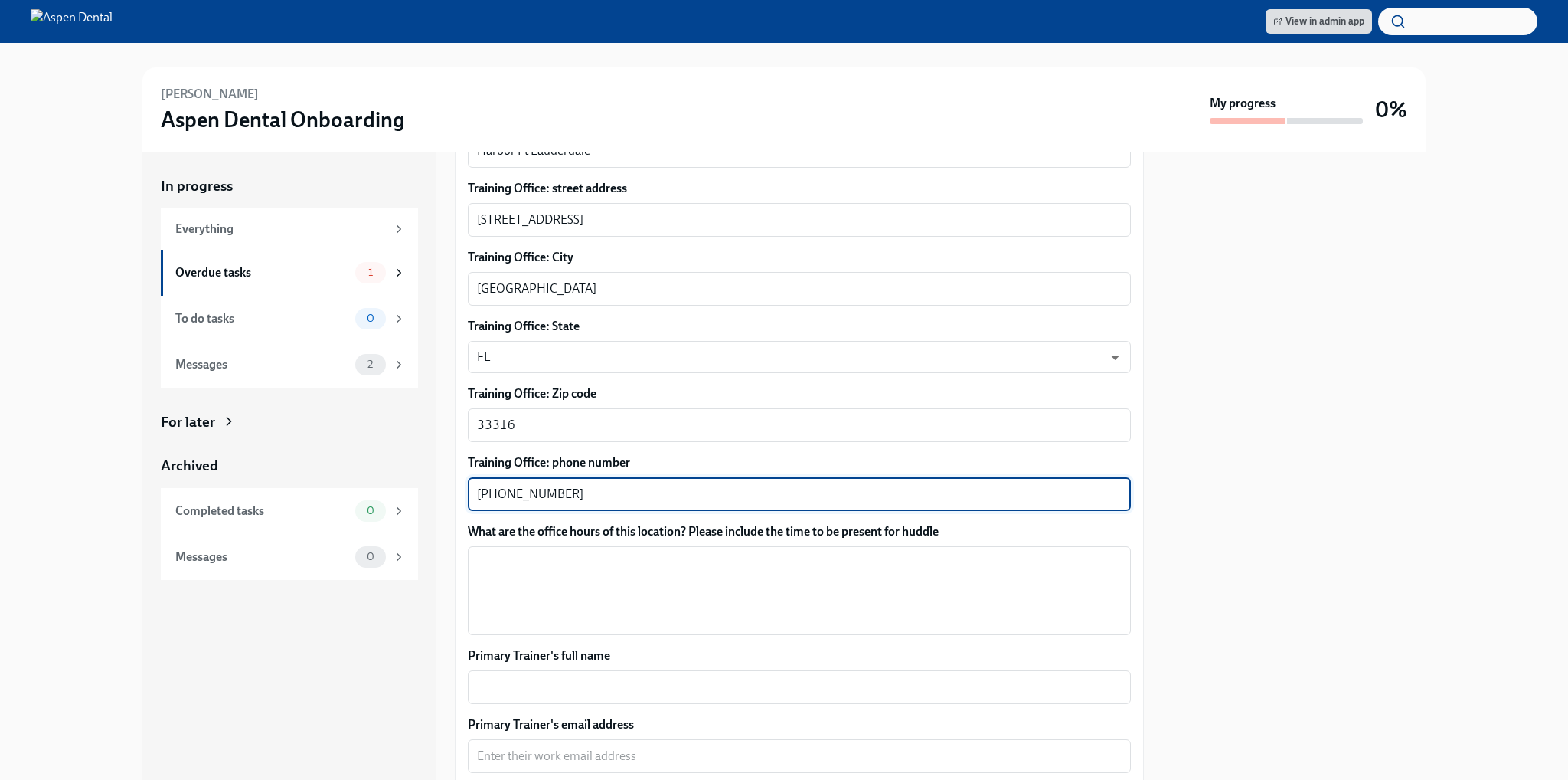
scroll to position [902, 0]
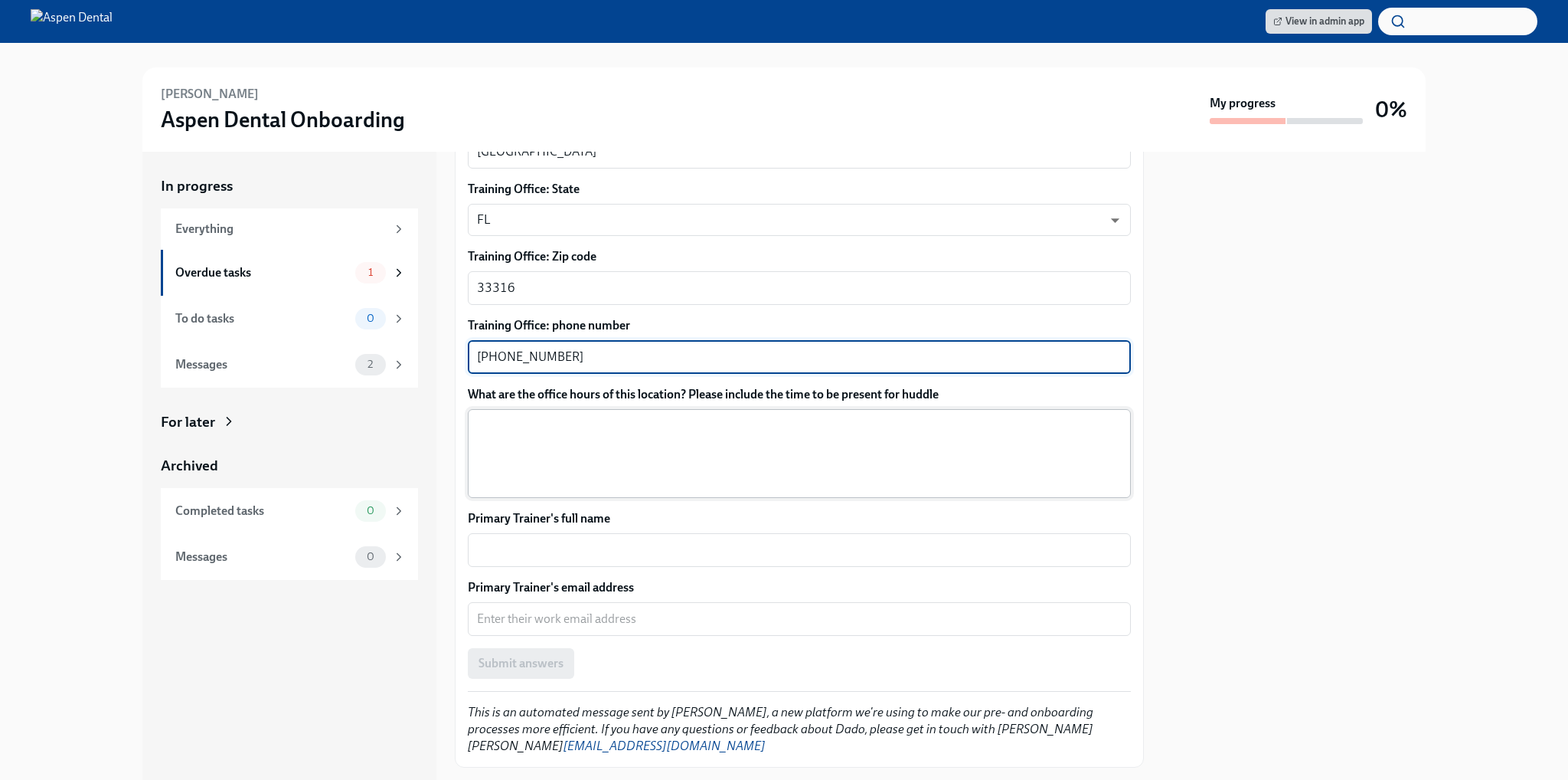
type textarea "[PHONE_NUMBER]"
click at [542, 417] on textarea "What are the office hours of this location? Please include the time to be prese…" at bounding box center [799, 454] width 645 height 74
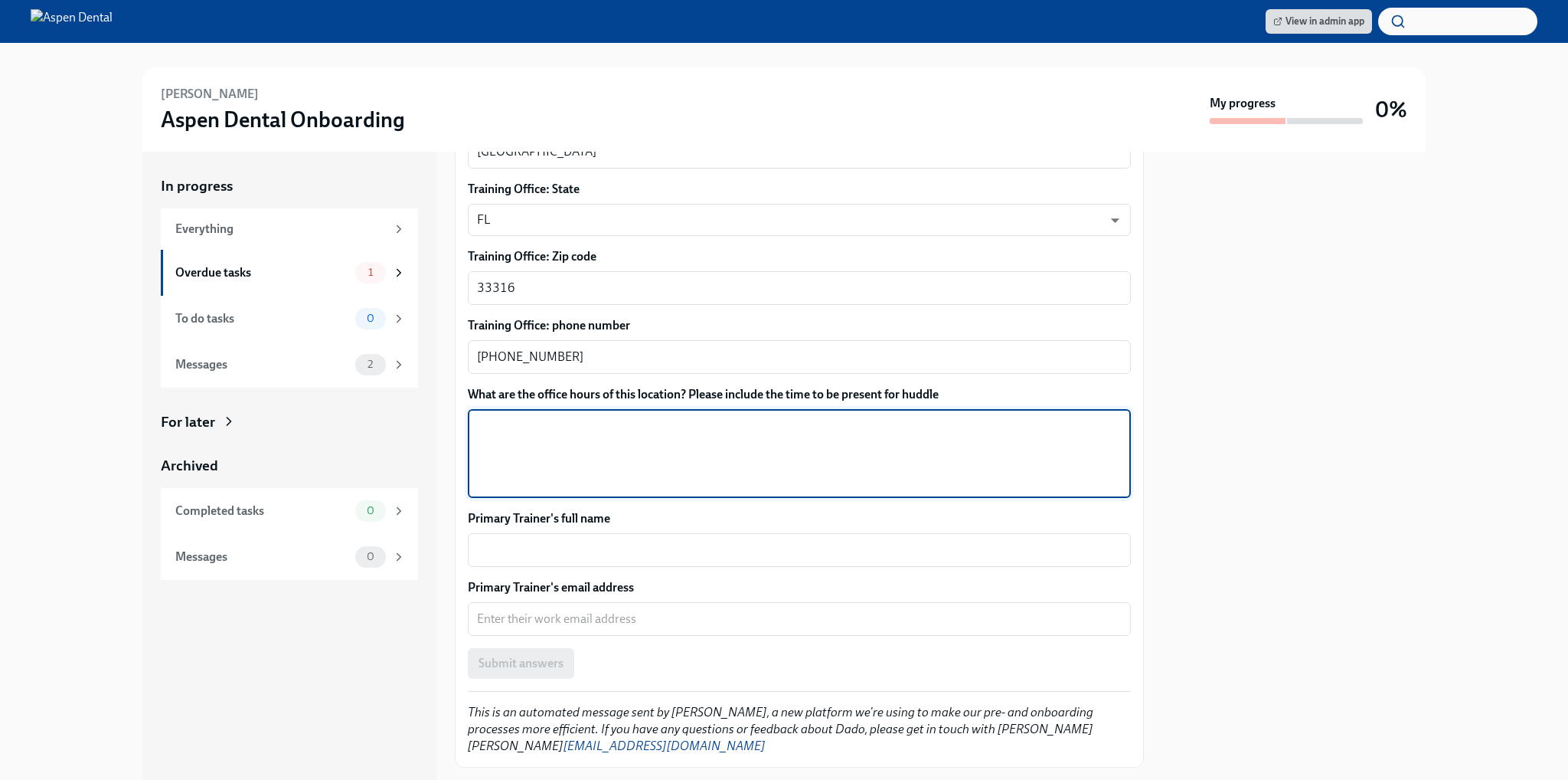
click at [480, 433] on textarea "What are the office hours of this location? Please include the time to be prese…" at bounding box center [799, 454] width 645 height 74
type textarea "[DATE]-[DATE] 7:30 pm - 5:00 pm"
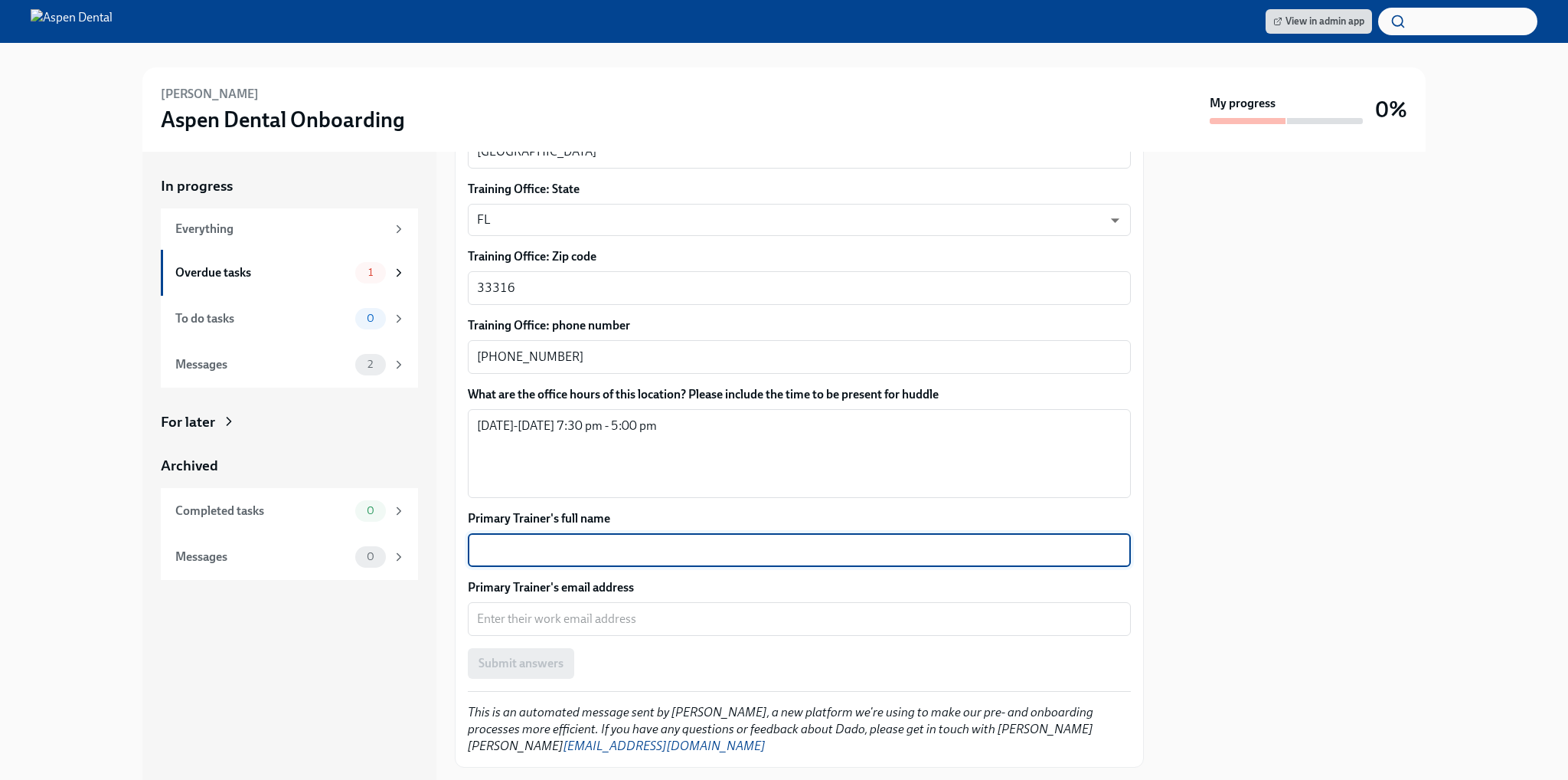
click at [553, 541] on textarea "Primary Trainer's full name" at bounding box center [799, 550] width 645 height 18
type textarea "[PERSON_NAME]"
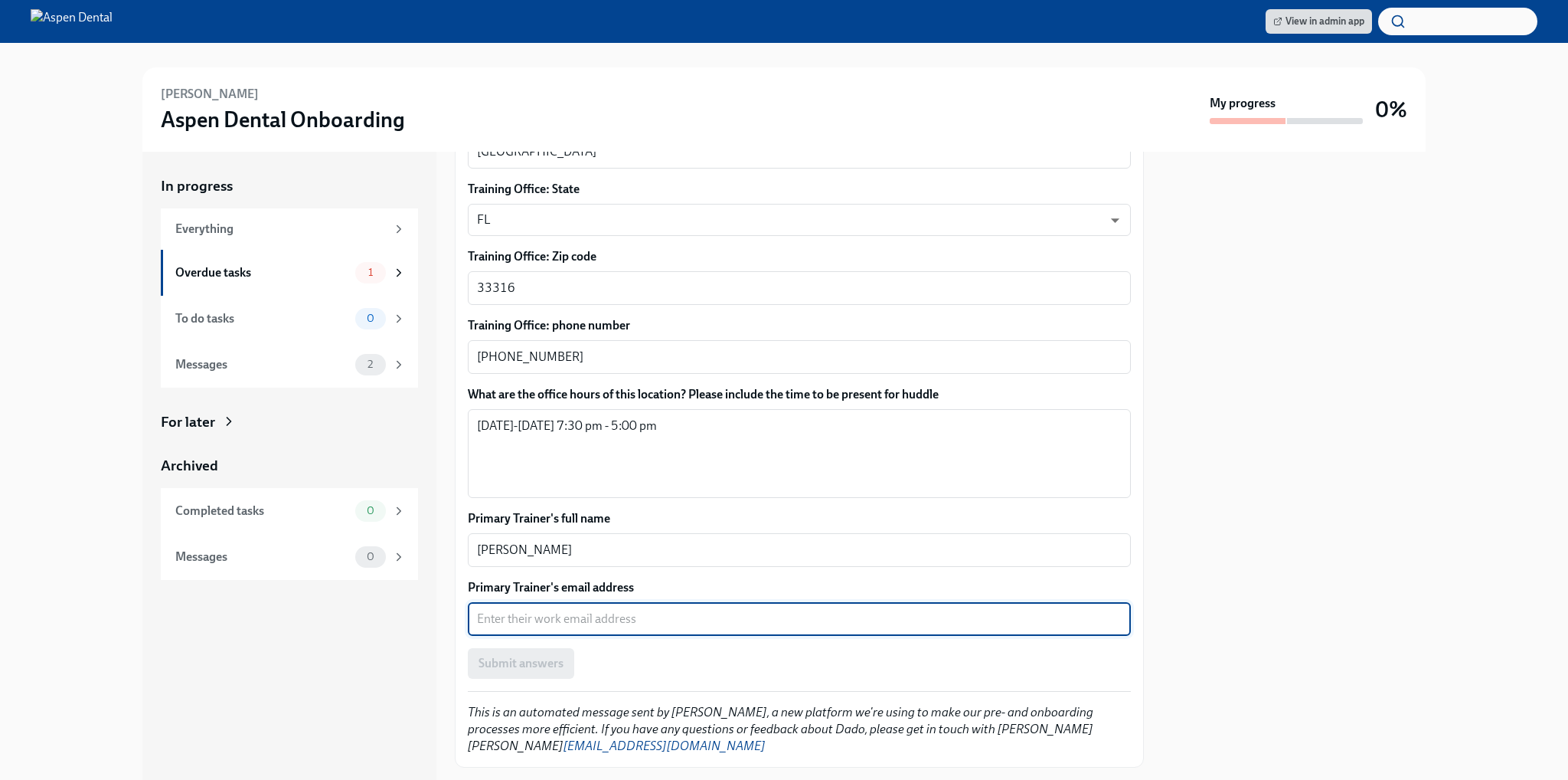
click at [508, 610] on textarea "Primary Trainer's email address" at bounding box center [799, 618] width 645 height 18
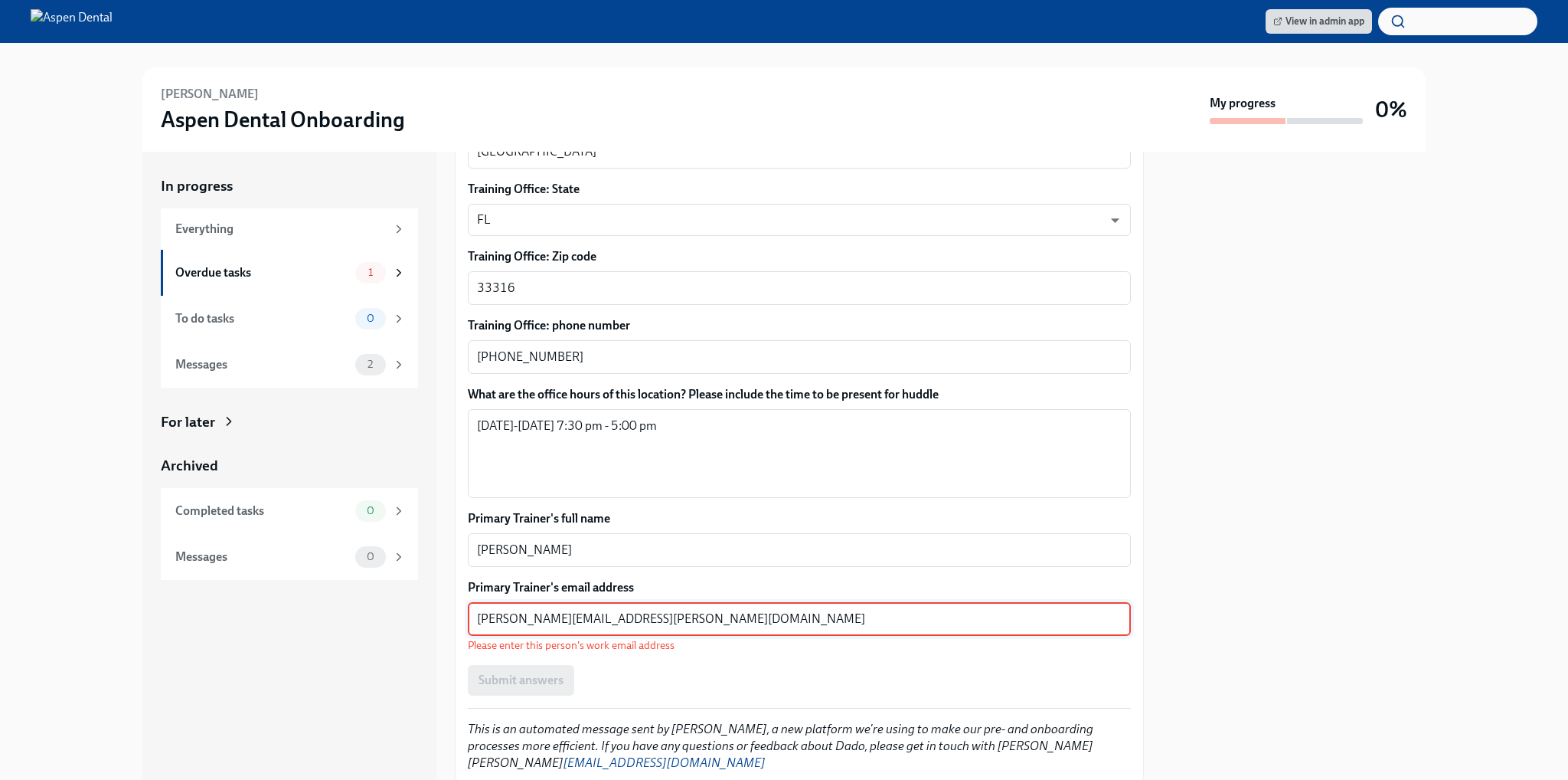
click at [636, 613] on div "Submit answers" at bounding box center [799, 680] width 663 height 31
click at [665, 610] on textarea "[PERSON_NAME][EMAIL_ADDRESS][PERSON_NAME][DOMAIN_NAME]" at bounding box center [799, 618] width 645 height 18
drag, startPoint x: 664, startPoint y: 601, endPoint x: 463, endPoint y: 602, distance: 201.0
click at [463, 602] on div "Please provide a few extra details so we can tailor the info Dado sends [PERSON…" at bounding box center [799, 122] width 689 height 1324
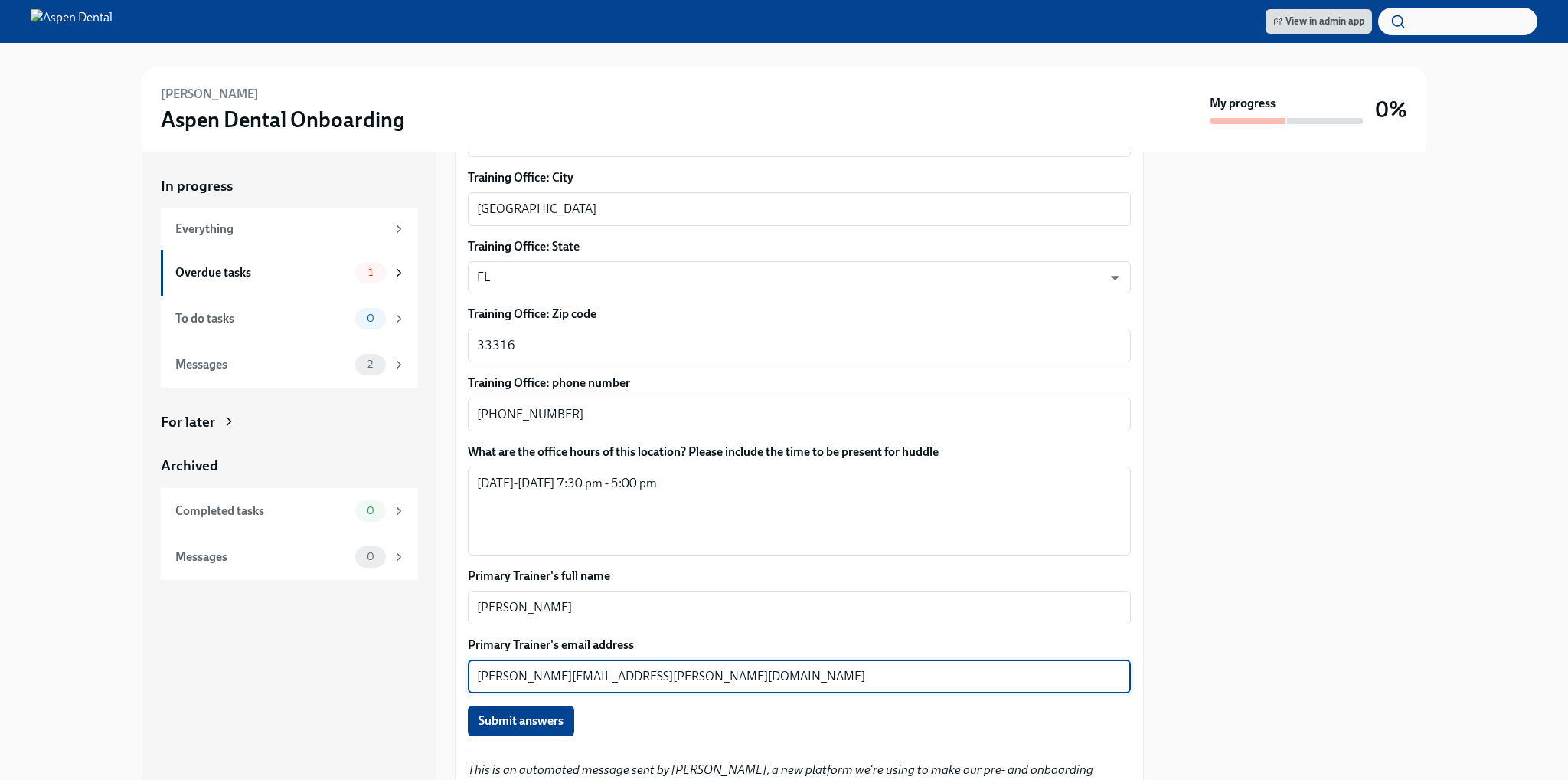
scroll to position [921, 0]
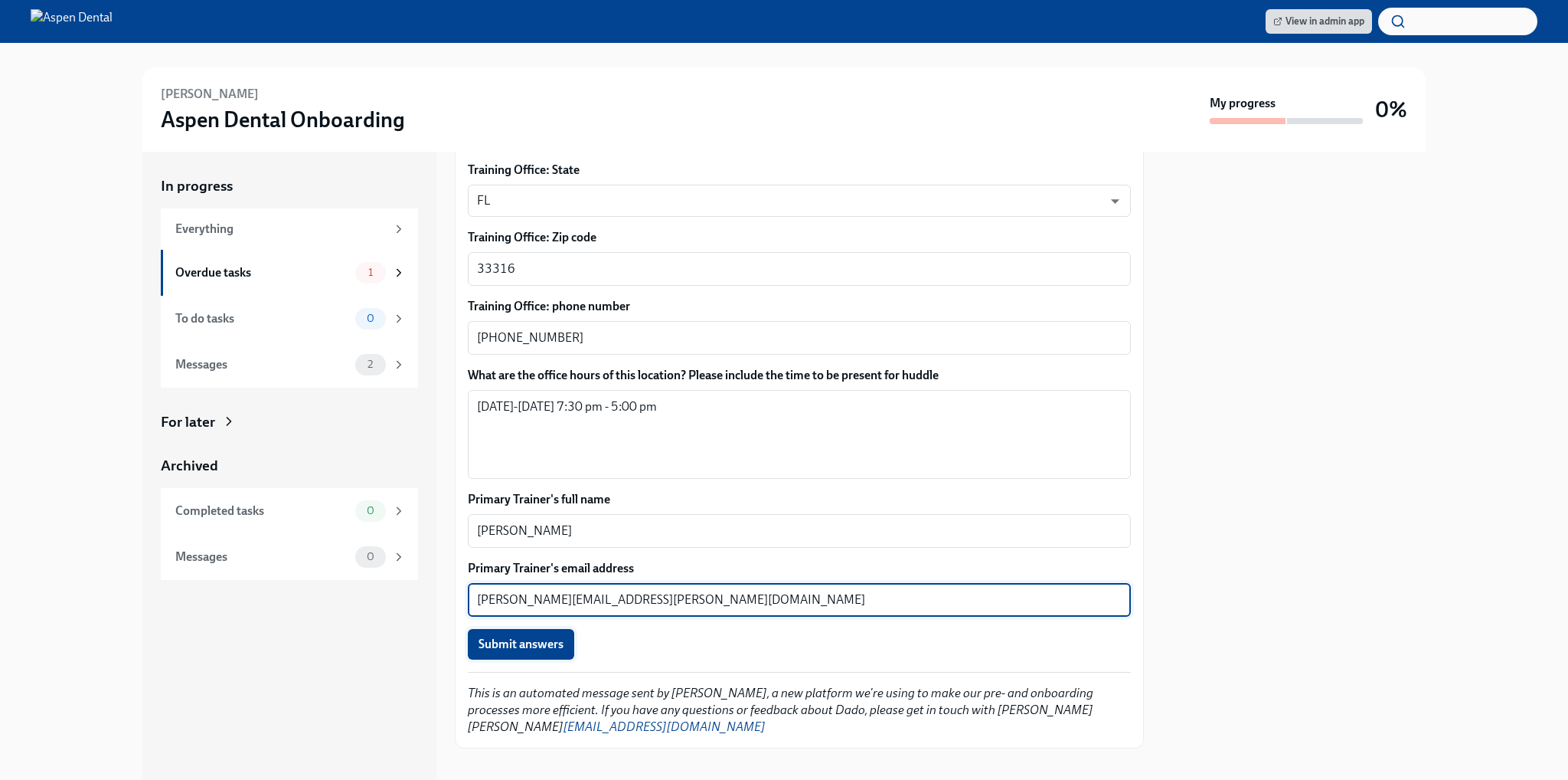
type textarea "[PERSON_NAME][EMAIL_ADDRESS][PERSON_NAME][DOMAIN_NAME]"
click at [536, 613] on span "Submit answers" at bounding box center [521, 644] width 85 height 15
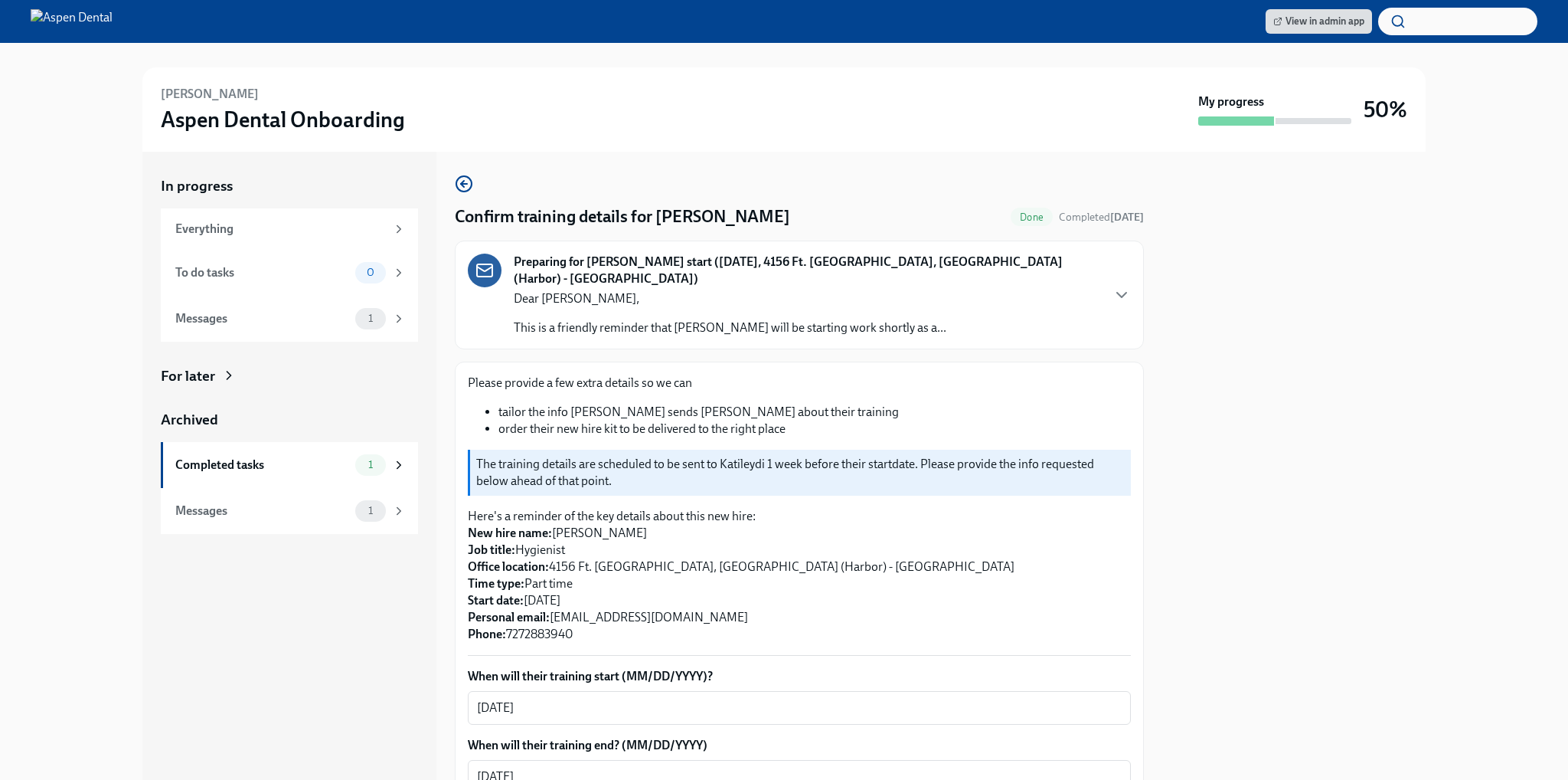
scroll to position [0, 0]
